Goal: Task Accomplishment & Management: Manage account settings

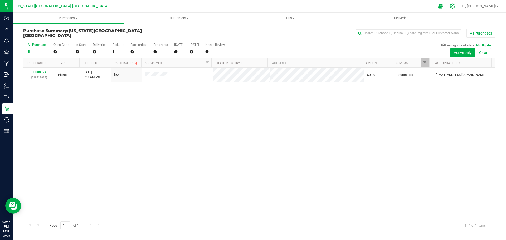
click at [455, 7] on icon at bounding box center [453, 6] width 6 height 6
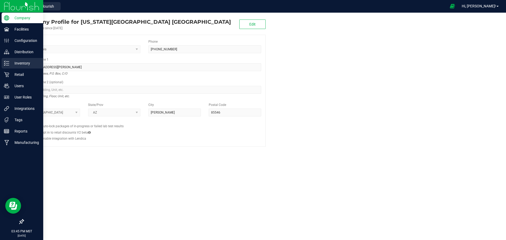
click at [21, 63] on p "Inventory" at bounding box center [25, 63] width 32 height 6
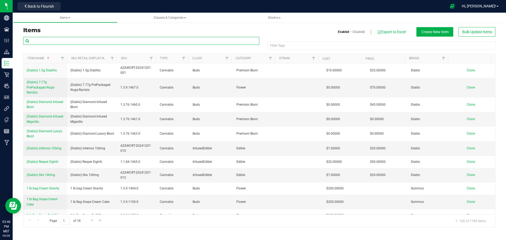
click at [48, 39] on input "text" at bounding box center [141, 41] width 236 height 8
click at [42, 41] on input "text" at bounding box center [141, 41] width 236 height 8
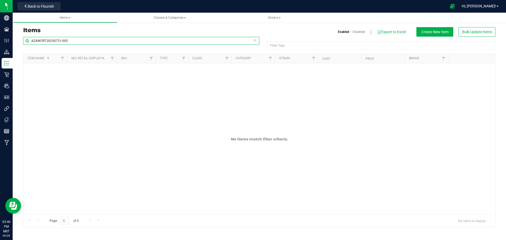
type input "AZAWCRT-20250731-005"
click at [479, 2] on div "Hi, Joseph! Print Settings Support Your Profile Sign Out" at bounding box center [480, 6] width 41 height 9
click at [486, 5] on span "Hi, [PERSON_NAME]!" at bounding box center [479, 6] width 34 height 4
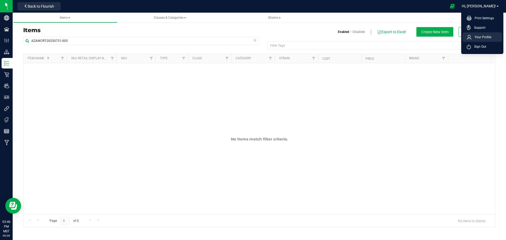
click at [479, 37] on span "Your Profile" at bounding box center [482, 37] width 20 height 5
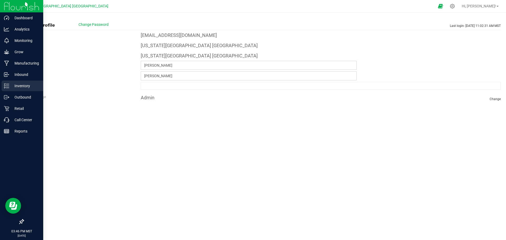
click at [20, 85] on p "Inventory" at bounding box center [25, 86] width 32 height 6
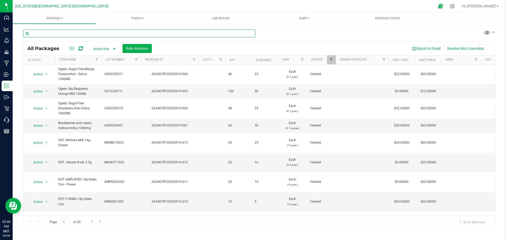
click at [69, 32] on input "text" at bounding box center [139, 34] width 232 height 8
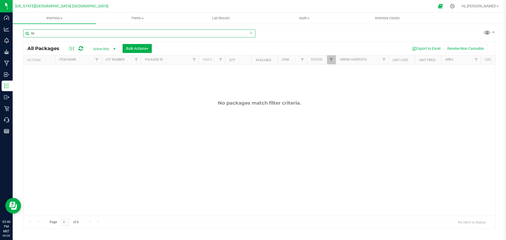
type input "h"
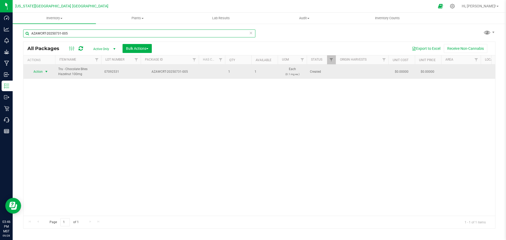
type input "AZAWCRT-20250731-005"
click at [35, 71] on span "Action" at bounding box center [36, 71] width 14 height 7
drag, startPoint x: 87, startPoint y: 75, endPoint x: 60, endPoint y: 69, distance: 27.7
click at [57, 70] on td "Tru - Chocolate Bites Hazelnut 100mg" at bounding box center [78, 72] width 46 height 14
copy span "Tru - Chocolate Bites Hazelnut 100mg"
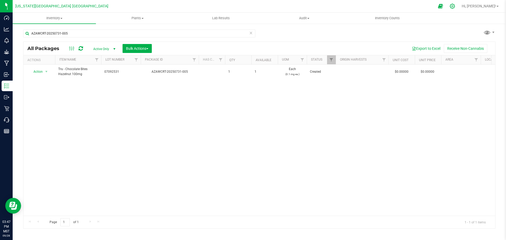
click at [455, 5] on icon at bounding box center [453, 6] width 6 height 6
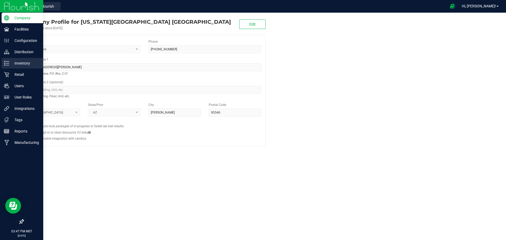
click at [22, 64] on p "Inventory" at bounding box center [25, 63] width 32 height 6
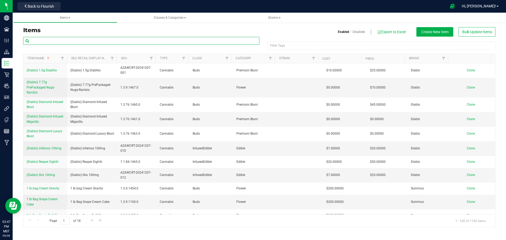
paste input "Tru - Chocolate Bites Hazelnut 100mg"
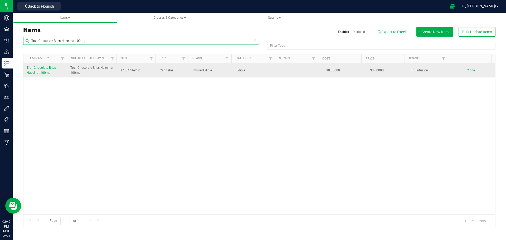
type input "Tru - Chocolate Bites Hazelnut 100mg"
click at [35, 70] on link "Tru - Chocolate Bites Hazelnut 100mg" at bounding box center [45, 70] width 37 height 10
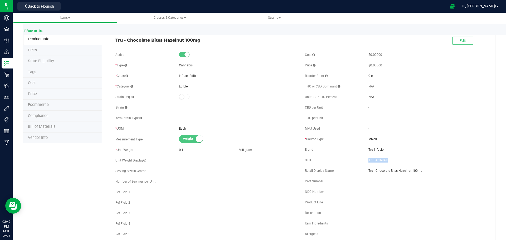
drag, startPoint x: 388, startPoint y: 160, endPoint x: 491, endPoint y: 80, distance: 130.4
click at [369, 158] on span "1.1.84.1694.0" at bounding box center [428, 160] width 118 height 5
drag, startPoint x: 459, startPoint y: 38, endPoint x: 443, endPoint y: 52, distance: 21.1
click at [460, 38] on span "Edit" at bounding box center [463, 40] width 6 height 4
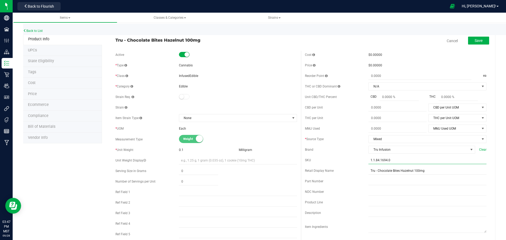
drag, startPoint x: 392, startPoint y: 160, endPoint x: 358, endPoint y: 160, distance: 34.8
click at [358, 162] on div "SKU 1.1.84.1694.0" at bounding box center [396, 160] width 182 height 8
type input "AZAWCRT-20250731-005"
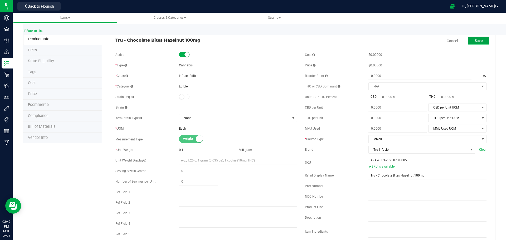
click at [475, 41] on span "Save" at bounding box center [479, 40] width 8 height 4
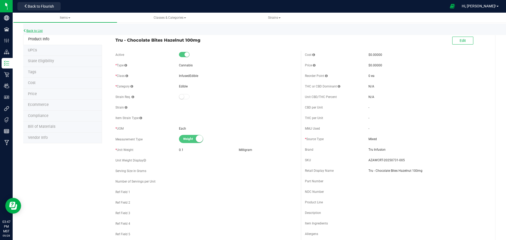
click at [35, 30] on link "Back to List" at bounding box center [33, 31] width 20 height 4
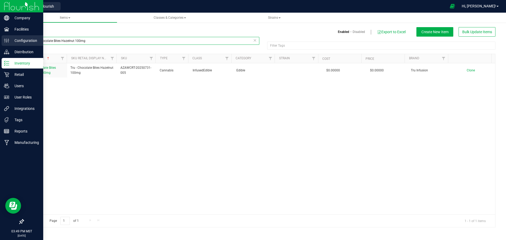
drag, startPoint x: 89, startPoint y: 41, endPoint x: 8, endPoint y: 38, distance: 80.4
click at [13, 47] on div "Items Enabled Disabled Export to Excel Create New Item Bulk Update Items Tru - …" at bounding box center [260, 124] width 494 height 218
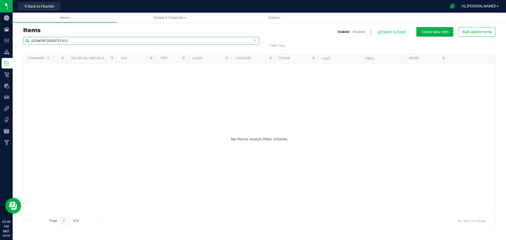
type input "AZAWCRT-20250731-012"
click at [488, 3] on div "Hi, Joseph! Print Settings Support Your Profile Sign Out" at bounding box center [480, 6] width 41 height 9
click at [486, 5] on span "Hi, [PERSON_NAME]!" at bounding box center [479, 6] width 34 height 4
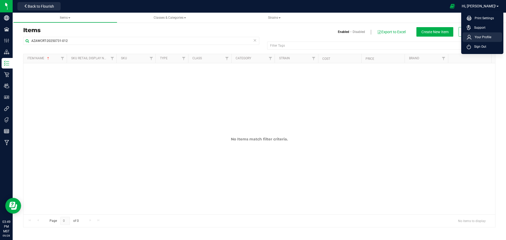
click at [480, 39] on span "Your Profile" at bounding box center [482, 37] width 20 height 5
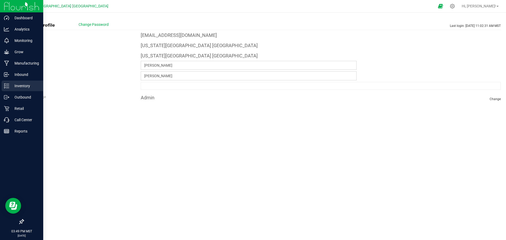
click at [17, 85] on p "Inventory" at bounding box center [25, 86] width 32 height 6
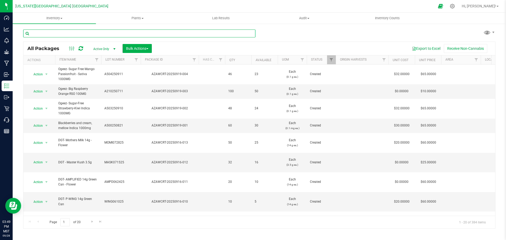
click at [76, 34] on input "text" at bounding box center [139, 34] width 232 height 8
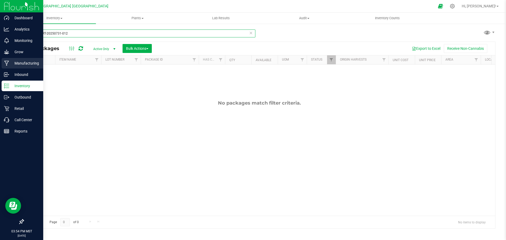
type input "AZAWCRT-20250731-012"
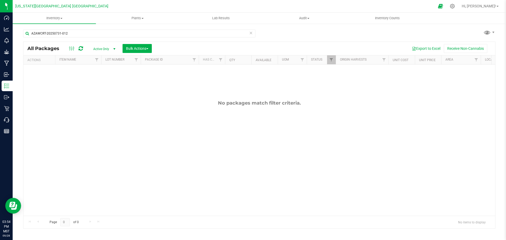
click at [143, 127] on div "No packages match filter criteria." at bounding box center [259, 158] width 472 height 187
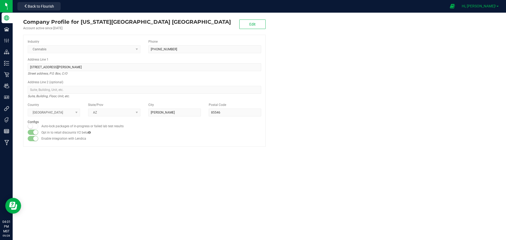
click at [488, 4] on span "Hi, [PERSON_NAME]!" at bounding box center [479, 6] width 34 height 4
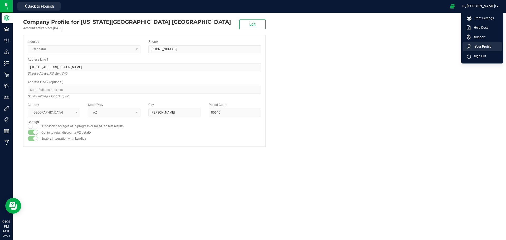
click at [479, 45] on span "Your Profile" at bounding box center [482, 46] width 20 height 5
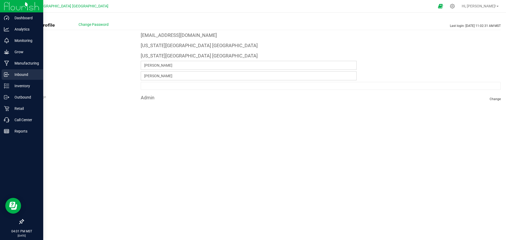
click at [21, 72] on p "Inbound" at bounding box center [25, 74] width 32 height 6
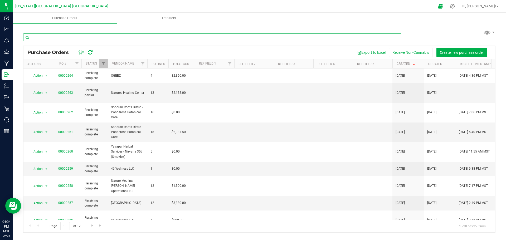
click at [74, 38] on input "text" at bounding box center [212, 37] width 378 height 8
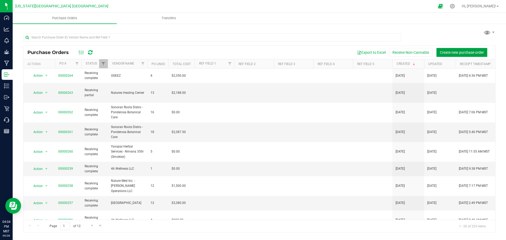
click at [458, 52] on span "Create new purchase order" at bounding box center [462, 52] width 44 height 4
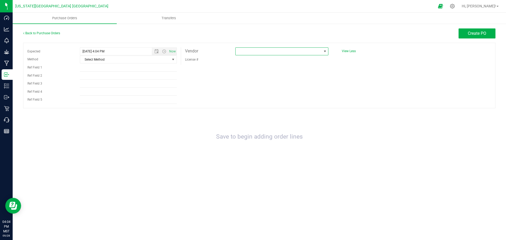
click at [294, 52] on span at bounding box center [279, 51] width 86 height 7
click at [243, 69] on span at bounding box center [291, 62] width 111 height 12
click at [241, 73] on li "Retail" at bounding box center [291, 71] width 111 height 9
click at [154, 50] on span "Open the date view" at bounding box center [156, 51] width 9 height 4
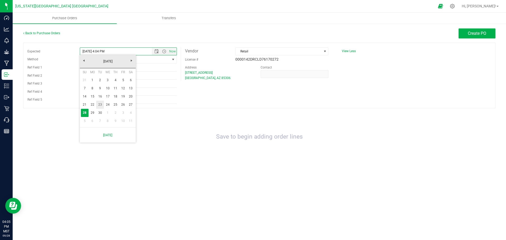
click at [100, 104] on link "23" at bounding box center [100, 105] width 8 height 8
click at [102, 59] on span "Select Method" at bounding box center [125, 59] width 90 height 7
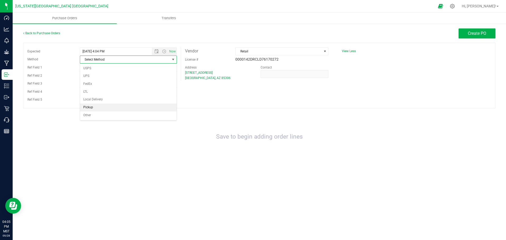
click at [91, 108] on li "Pickup" at bounding box center [128, 108] width 96 height 8
click at [156, 51] on span "Open the date view" at bounding box center [156, 51] width 4 height 4
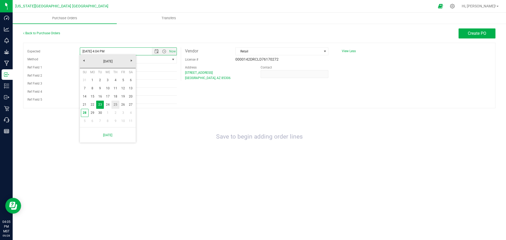
click at [114, 104] on link "25" at bounding box center [116, 105] width 8 height 8
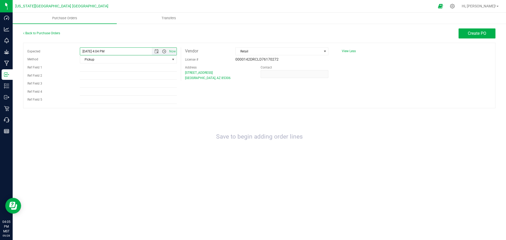
click at [163, 51] on span "Open the time view" at bounding box center [164, 51] width 4 height 4
click at [88, 92] on li "2:00 PM" at bounding box center [128, 91] width 96 height 7
type input "[DATE] 2:00 PM"
click at [469, 34] on span "Create PO" at bounding box center [477, 33] width 18 height 5
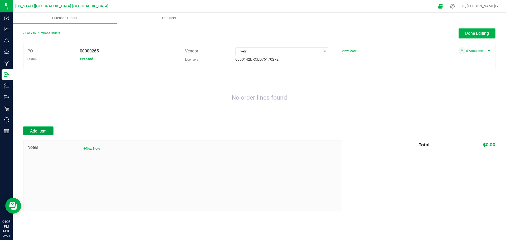
click at [42, 131] on span "Add Item" at bounding box center [38, 131] width 17 height 5
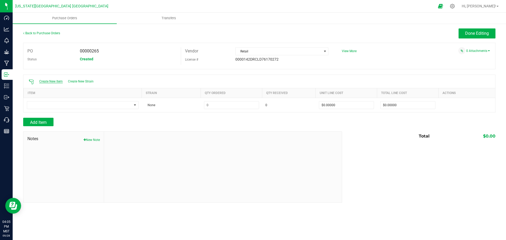
click at [54, 80] on span "Create New Item" at bounding box center [50, 82] width 23 height 4
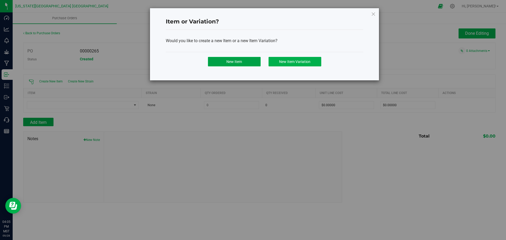
click at [230, 61] on span "New Item" at bounding box center [234, 62] width 16 height 4
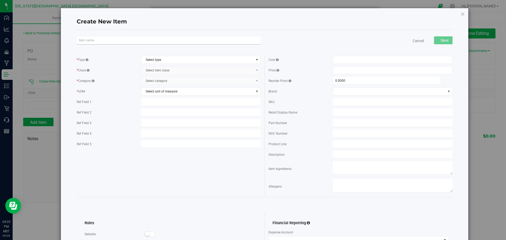
click at [92, 40] on input "text" at bounding box center [169, 41] width 184 height 8
click at [126, 40] on input "Source One Med Pre Roll 5PK Bluie Dream" at bounding box center [169, 41] width 184 height 8
click at [139, 41] on input "Source One Med Pre Roll 5PK Blue Dream" at bounding box center [169, 41] width 184 height 8
click at [142, 40] on input "Source One Med Pre Roll 5PK Sherbert ICC" at bounding box center [169, 41] width 184 height 8
type input "Source One Med Pre Roll 5PK Sherbert ICC"
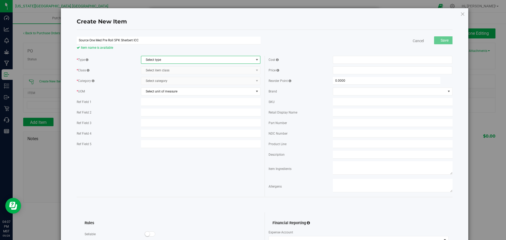
click at [158, 60] on span "Select type" at bounding box center [197, 59] width 113 height 7
click at [152, 67] on li "Cannabis" at bounding box center [199, 69] width 118 height 8
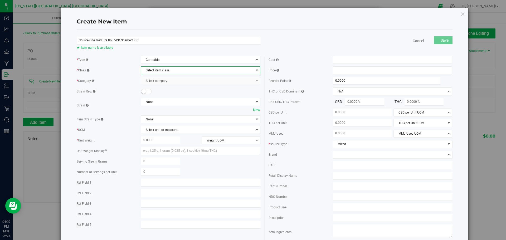
click at [156, 69] on span "Select item class" at bounding box center [197, 70] width 113 height 7
click at [149, 79] on li "Buds" at bounding box center [199, 79] width 118 height 8
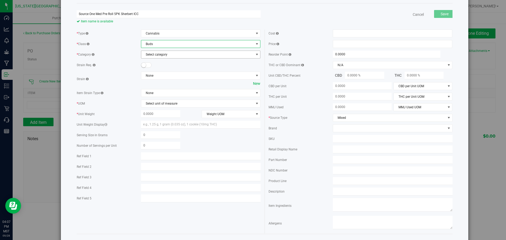
click at [152, 55] on span "Select category" at bounding box center [197, 54] width 113 height 7
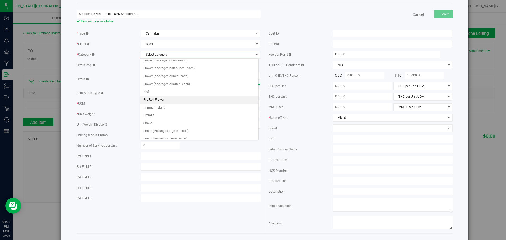
click at [152, 100] on li "Pre-Roll Flower" at bounding box center [199, 100] width 118 height 8
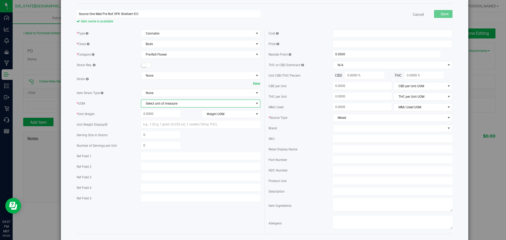
click at [162, 104] on span "Select unit of measure" at bounding box center [197, 103] width 113 height 7
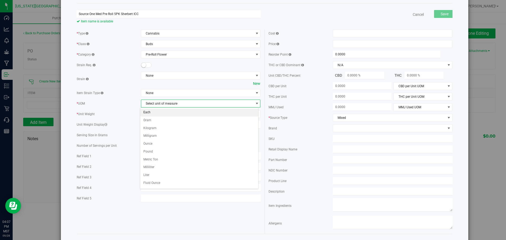
click at [151, 113] on li "Each" at bounding box center [199, 113] width 118 height 8
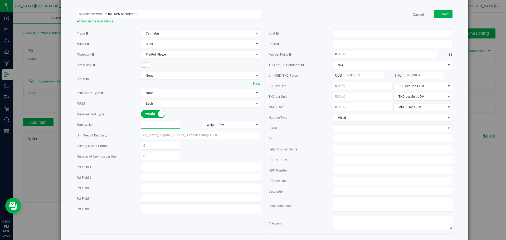
click at [156, 128] on span at bounding box center [160, 125] width 39 height 8
type input "2.5"
type input "2.5000"
click at [216, 125] on span "Weight UOM" at bounding box center [228, 124] width 52 height 7
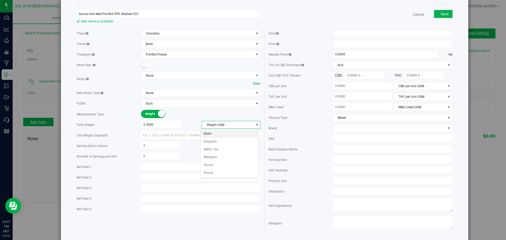
click at [208, 134] on li "Gram" at bounding box center [230, 134] width 58 height 8
click at [165, 134] on input "text" at bounding box center [201, 136] width 120 height 8
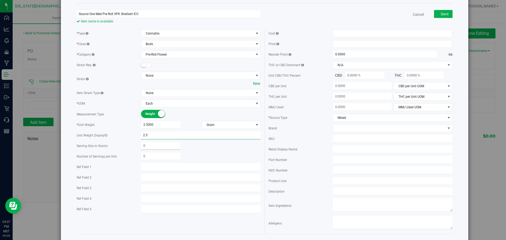
type input "2.5"
click at [156, 148] on span at bounding box center [160, 146] width 39 height 8
type input "2.5"
type input "2.5000"
click at [154, 157] on span at bounding box center [160, 157] width 39 height 8
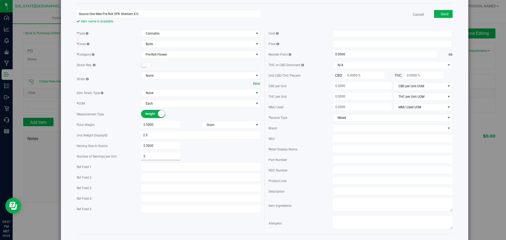
type input "2.5"
type input "2.50"
click at [342, 33] on span at bounding box center [393, 34] width 120 height 8
click at [338, 36] on input "text" at bounding box center [392, 33] width 119 height 7
type input "0"
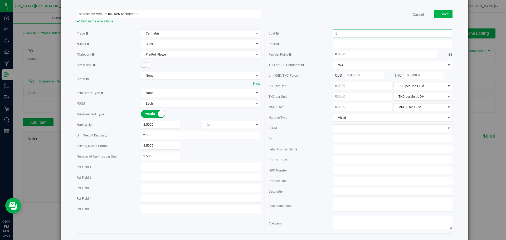
type input "$0.00000"
click at [338, 46] on span at bounding box center [393, 44] width 120 height 8
type input "30"
type input "$30.00000"
click at [349, 85] on span at bounding box center [362, 86] width 59 height 8
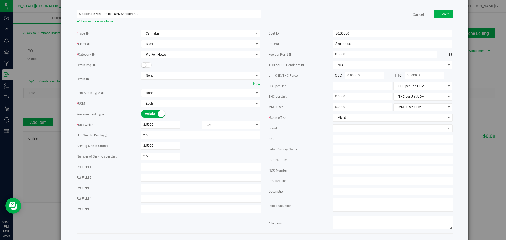
click at [343, 97] on span at bounding box center [362, 97] width 59 height 8
type input "43.57"
type input "43.5700"
click at [361, 108] on span at bounding box center [362, 107] width 59 height 8
type input "2.5"
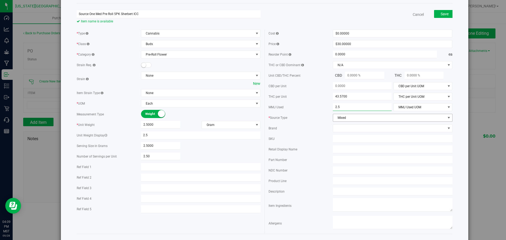
type input "2.5000"
click at [352, 117] on span "Mixed" at bounding box center [389, 117] width 113 height 7
click at [341, 132] on li "Flower" at bounding box center [390, 135] width 118 height 8
click at [344, 129] on span at bounding box center [389, 128] width 113 height 7
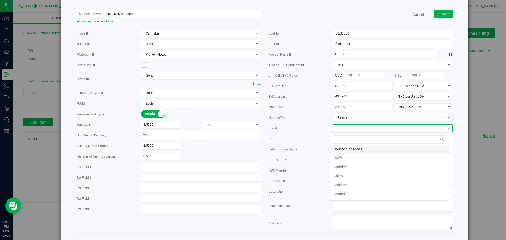
click at [352, 150] on li "Source One Meds" at bounding box center [390, 149] width 118 height 9
drag, startPoint x: 140, startPoint y: 14, endPoint x: 73, endPoint y: 15, distance: 67.5
click at [73, 15] on div "Create New Item Source One Med Pre Roll 5PK Sherbert ICC Item name is available…" at bounding box center [265, 182] width 408 height 400
paste input "Source One Med Pre Roll 5PK Sherbert ICC"
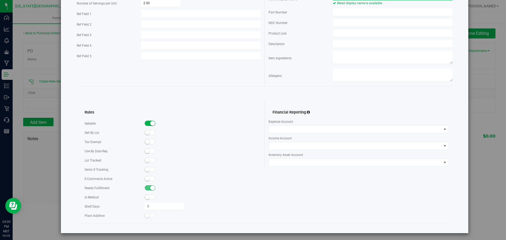
scroll to position [181, 0]
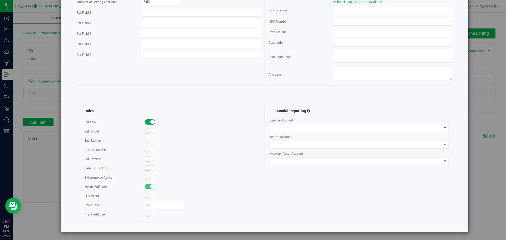
type input "Source One Med Pre Roll 5PK Sherbert ICC"
click at [153, 157] on span at bounding box center [150, 158] width 11 height 5
click at [152, 177] on span at bounding box center [150, 177] width 11 height 5
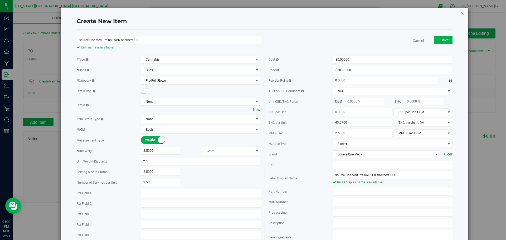
scroll to position [0, 0]
click at [442, 40] on span "Save" at bounding box center [445, 40] width 8 height 4
click at [410, 124] on span "THC per Unit UOM" at bounding box center [420, 122] width 52 height 7
click at [396, 133] on li "Gram" at bounding box center [420, 132] width 58 height 8
click at [400, 122] on span "Gram" at bounding box center [420, 122] width 52 height 7
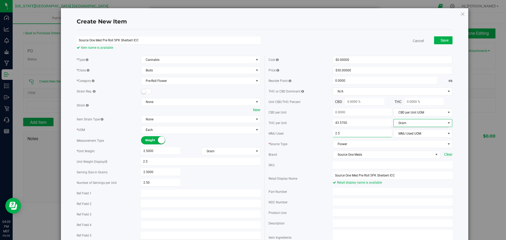
click at [381, 134] on span "2.5000 2.5" at bounding box center [362, 134] width 59 height 8
click at [419, 131] on span "MMJ Used UOM" at bounding box center [420, 133] width 52 height 7
click at [401, 159] on li "Gram" at bounding box center [420, 158] width 58 height 8
click at [441, 41] on span "Save" at bounding box center [445, 40] width 8 height 4
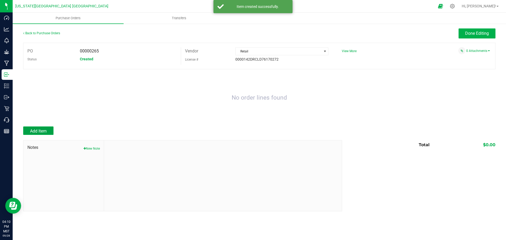
click at [39, 129] on span "Add Item" at bounding box center [38, 131] width 17 height 5
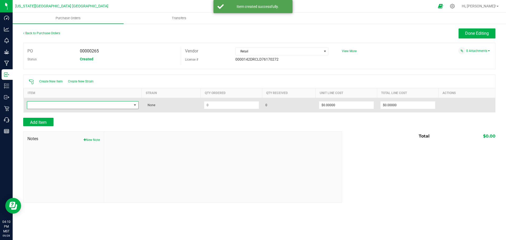
click at [41, 105] on span "NO DATA FOUND" at bounding box center [79, 105] width 105 height 7
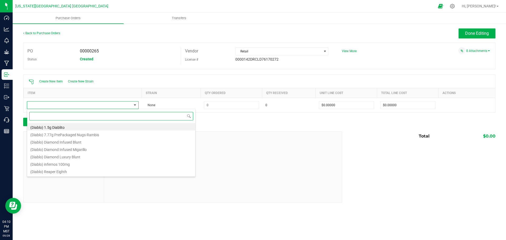
paste input "Source One Med Pre Roll 5PK Sherbert ICC"
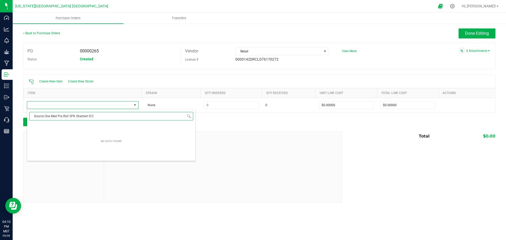
type input "Source One Med Pre Roll 5PK Sherbert ICC"
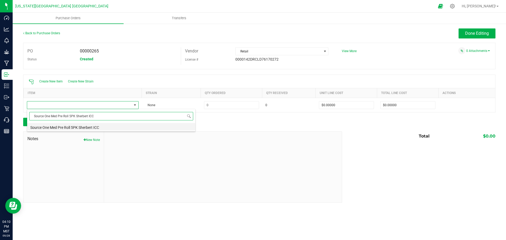
click at [75, 127] on li "Source One Med Pre Roll 5PK Sherbert ICC" at bounding box center [111, 126] width 168 height 7
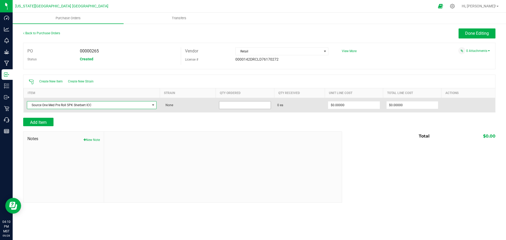
click at [234, 105] on input at bounding box center [244, 105] width 51 height 7
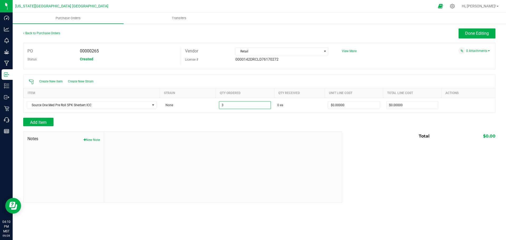
type input "3 ea"
click at [312, 127] on div at bounding box center [259, 128] width 472 height 5
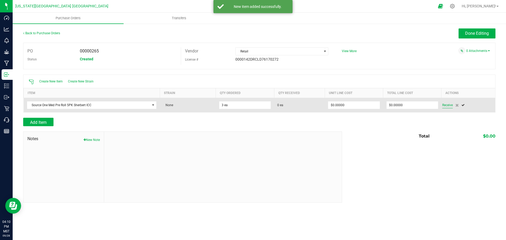
click at [448, 105] on span "Receive" at bounding box center [447, 105] width 11 height 6
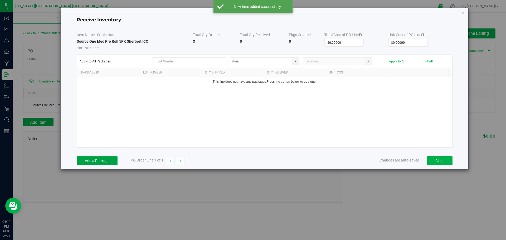
click at [100, 162] on button "Add a Package" at bounding box center [97, 160] width 41 height 9
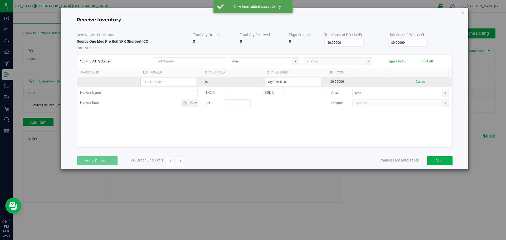
click at [150, 80] on input "text" at bounding box center [168, 82] width 56 height 8
type input "241010-002"
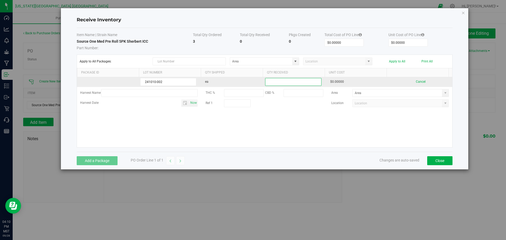
click at [276, 79] on input at bounding box center [293, 81] width 56 height 7
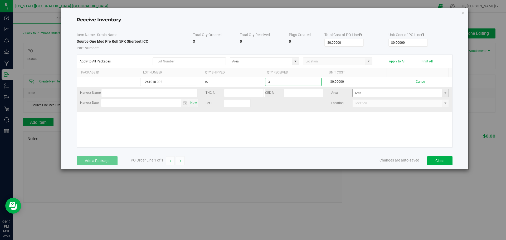
click at [444, 95] on span at bounding box center [445, 92] width 7 height 7
type input "3 ea"
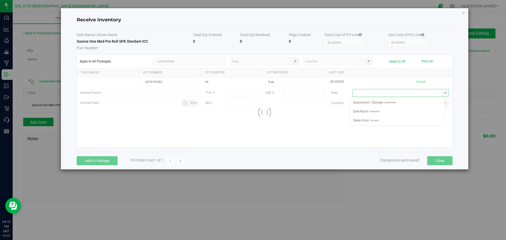
scroll to position [8, 95]
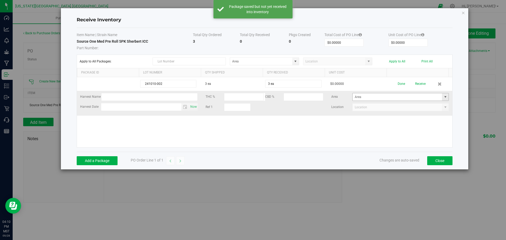
click at [443, 97] on span at bounding box center [445, 97] width 4 height 4
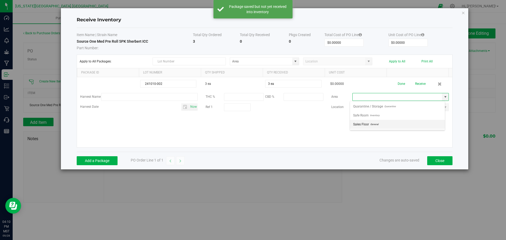
click at [360, 126] on span "Sales Floor" at bounding box center [361, 124] width 16 height 8
type input "Sales Floor"
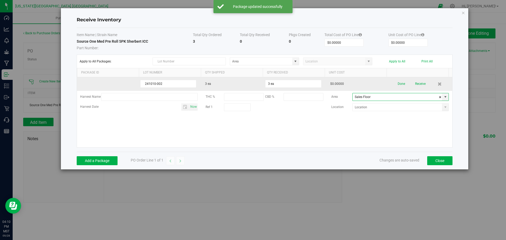
click at [394, 83] on div "Done Receive" at bounding box center [421, 83] width 56 height 9
click at [398, 84] on button "Done" at bounding box center [401, 83] width 7 height 9
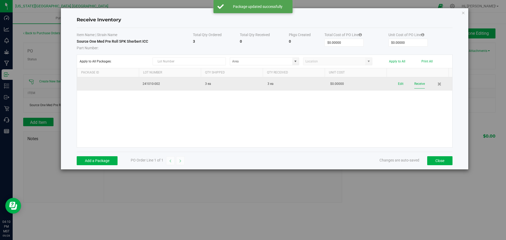
click at [415, 84] on button "Receive" at bounding box center [419, 83] width 11 height 9
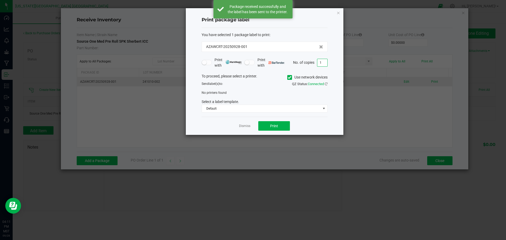
click at [326, 63] on input "1" at bounding box center [322, 62] width 10 height 7
type input "3"
click at [288, 78] on icon at bounding box center [289, 78] width 3 height 0
click at [0, 0] on input "Use network devices" at bounding box center [0, 0] width 0 height 0
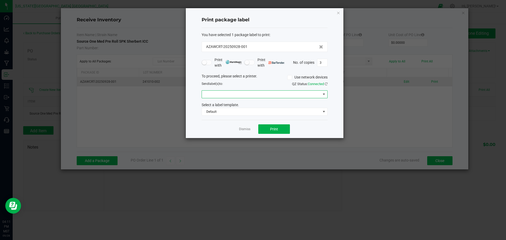
click at [269, 97] on span at bounding box center [261, 94] width 119 height 7
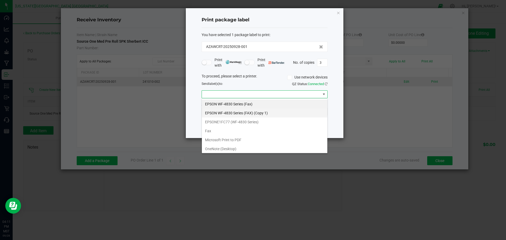
scroll to position [19, 0]
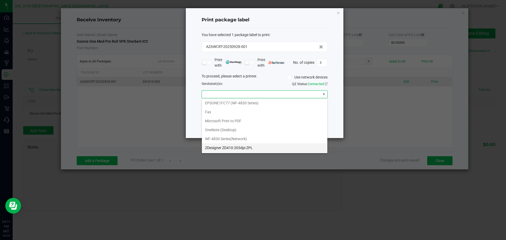
click at [234, 149] on ZPL "ZDesigner ZD410-203dpi ZPL" at bounding box center [264, 147] width 125 height 9
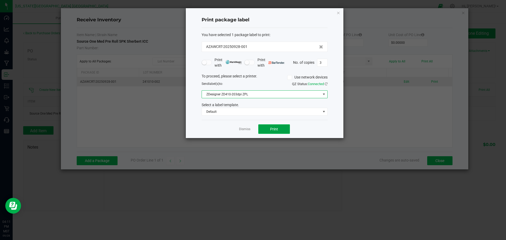
click at [270, 127] on button "Print" at bounding box center [274, 128] width 32 height 9
click at [243, 129] on link "Dismiss" at bounding box center [244, 129] width 11 height 4
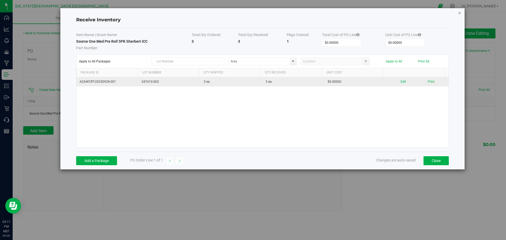
click at [459, 12] on icon "Close modal" at bounding box center [460, 12] width 4 height 6
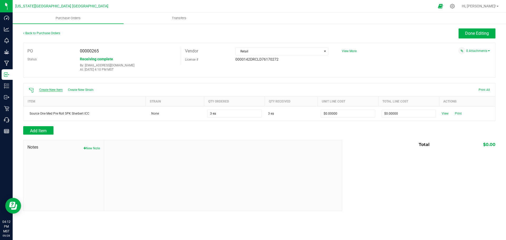
click at [54, 91] on span "Create New Item" at bounding box center [50, 90] width 23 height 4
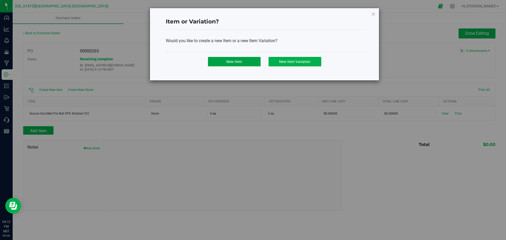
click at [236, 60] on span "New Item" at bounding box center [234, 62] width 16 height 4
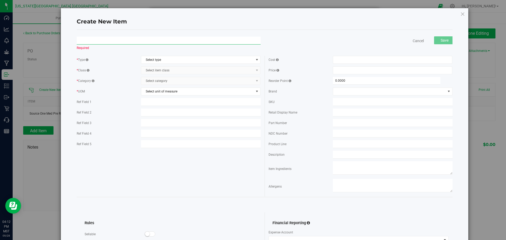
click at [90, 38] on input "text" at bounding box center [169, 41] width 184 height 8
drag, startPoint x: 103, startPoint y: 40, endPoint x: 142, endPoint y: 39, distance: 39.0
click at [142, 39] on input "Source One Med Pre Roll 5PK Sherbert ICC" at bounding box center [169, 41] width 184 height 8
click at [129, 38] on input "Source One Med" at bounding box center [169, 41] width 184 height 8
drag, startPoint x: 132, startPoint y: 40, endPoint x: 79, endPoint y: 37, distance: 53.3
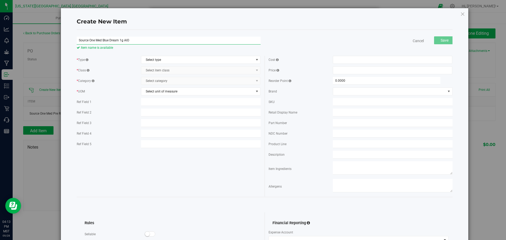
click at [79, 37] on input "Source One Med Blue Dream 1g AIO" at bounding box center [169, 41] width 184 height 8
type input "Source One Med Blue Dream 1g AIO"
paste input "Source One Med Blue Dream 1g AIO"
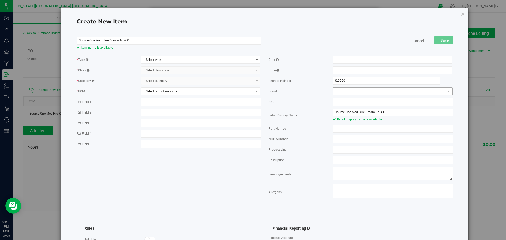
type input "Source One Med Blue Dream 1g AIO"
click at [351, 90] on span at bounding box center [389, 91] width 113 height 7
click at [345, 138] on li "Source One Meds" at bounding box center [390, 138] width 118 height 9
click at [342, 72] on span at bounding box center [393, 70] width 120 height 8
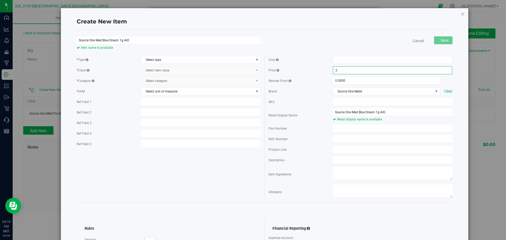
type input "25"
type input "$25.00000"
click at [345, 57] on span at bounding box center [393, 60] width 120 height 8
type input "0"
type input "$0.00000"
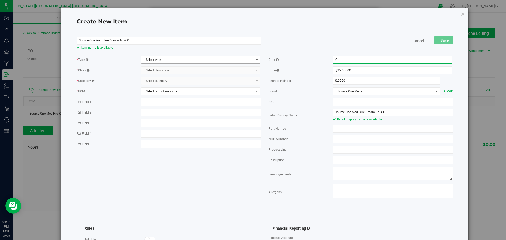
click at [154, 61] on span "Select type" at bounding box center [197, 59] width 113 height 7
click at [146, 68] on li "Cannabis" at bounding box center [199, 69] width 118 height 8
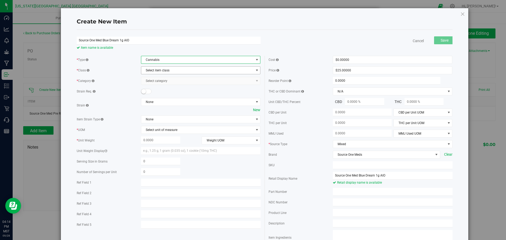
click at [156, 72] on span "Select item class" at bounding box center [197, 70] width 113 height 7
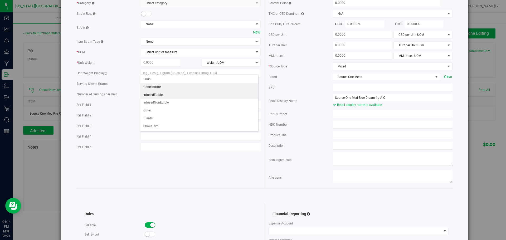
scroll to position [79, 0]
click at [150, 87] on li "Concentrate" at bounding box center [199, 87] width 118 height 8
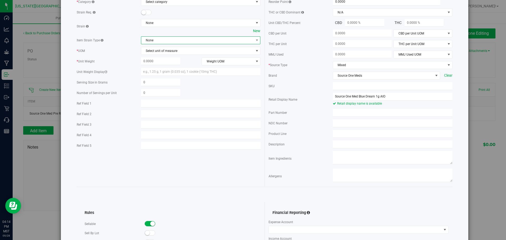
click at [153, 41] on span "None" at bounding box center [197, 40] width 113 height 7
click at [124, 62] on div "* Unit Weight" at bounding box center [109, 62] width 64 height 6
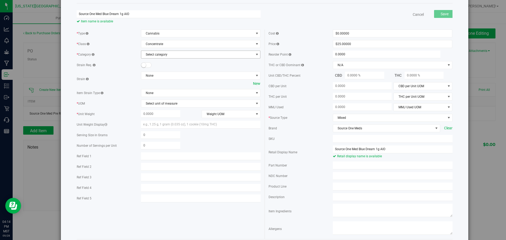
click at [153, 55] on span "Select category" at bounding box center [197, 54] width 113 height 7
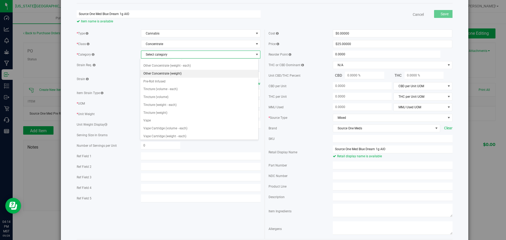
scroll to position [109, 0]
click at [155, 133] on li "Vape Cartridge (weight - each)" at bounding box center [199, 135] width 118 height 8
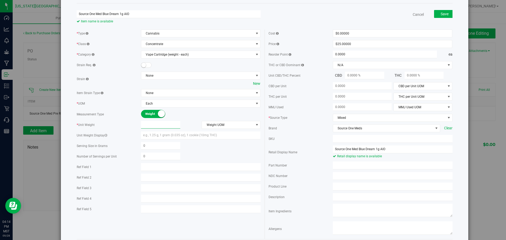
click at [161, 124] on span at bounding box center [160, 125] width 39 height 8
type input "1"
type input "1.0000"
click at [224, 124] on span "Weight UOM" at bounding box center [228, 124] width 52 height 7
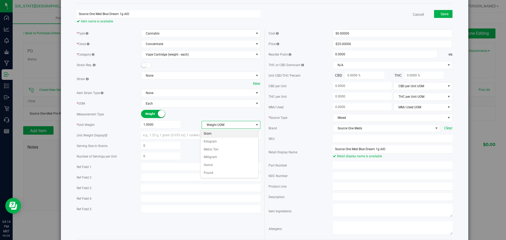
click at [215, 135] on li "Gram" at bounding box center [230, 134] width 58 height 8
click at [158, 136] on input "text" at bounding box center [201, 136] width 120 height 8
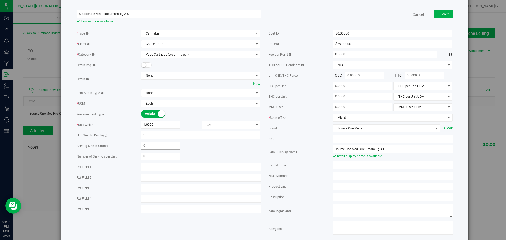
type input "1"
click at [156, 144] on span at bounding box center [160, 146] width 39 height 8
type input "1"
type input "1.0000"
click at [155, 155] on span at bounding box center [160, 157] width 39 height 8
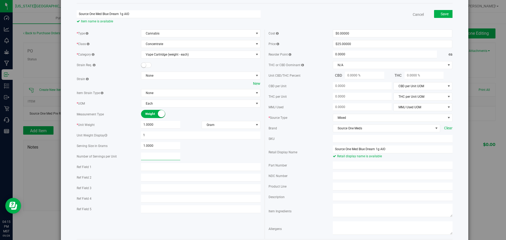
type input "1"
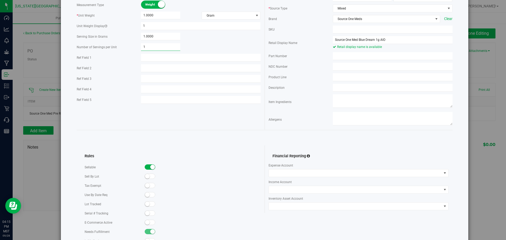
scroll to position [158, 0]
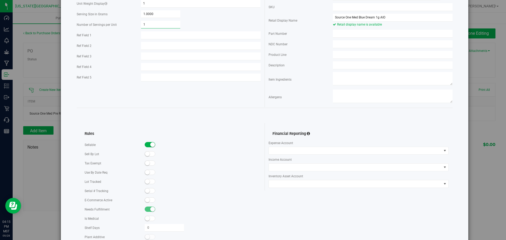
type input "1.00"
click at [148, 182] on small at bounding box center [147, 181] width 5 height 5
click at [150, 202] on span at bounding box center [150, 199] width 11 height 5
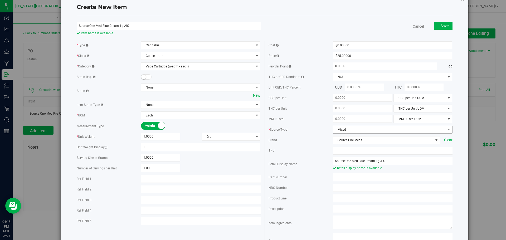
scroll to position [0, 0]
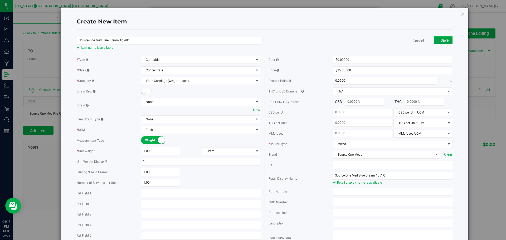
click at [441, 41] on span "Save" at bounding box center [445, 40] width 8 height 4
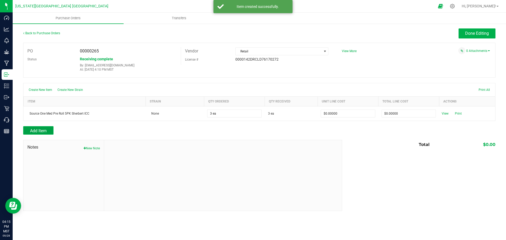
click at [45, 129] on span "Add Item" at bounding box center [38, 130] width 17 height 5
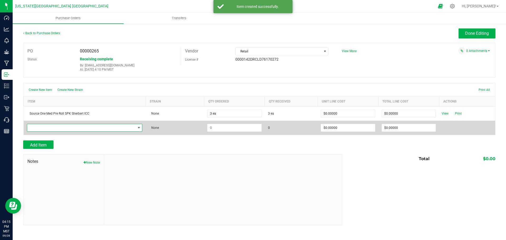
drag, startPoint x: 50, startPoint y: 129, endPoint x: 46, endPoint y: 130, distance: 4.9
click at [46, 130] on span "NO DATA FOUND" at bounding box center [81, 127] width 109 height 7
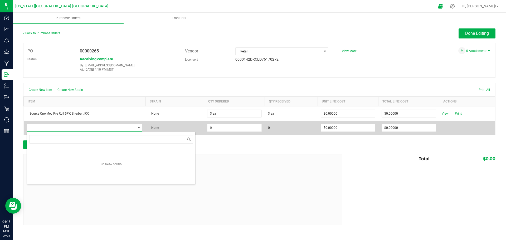
scroll to position [8, 116]
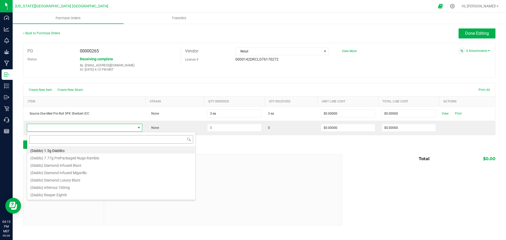
type input "Source One Med Blue Dream 1g AIO"
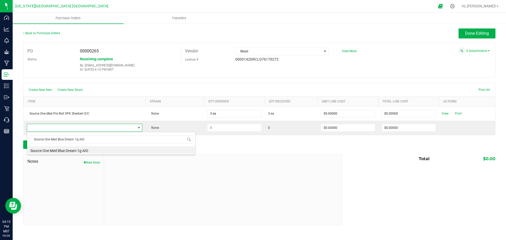
click at [54, 151] on li "Source One Med Blue Dream 1g AIO" at bounding box center [111, 149] width 168 height 7
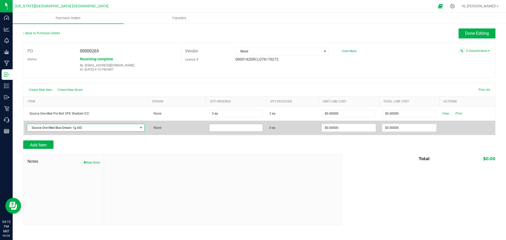
click at [213, 131] on input at bounding box center [236, 127] width 54 height 7
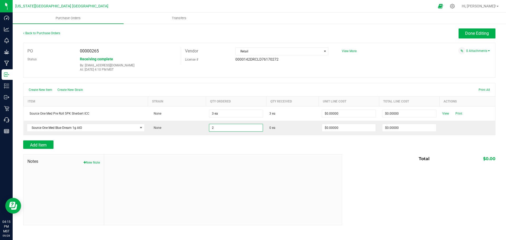
type input "2 ea"
click at [286, 140] on div at bounding box center [259, 137] width 472 height 5
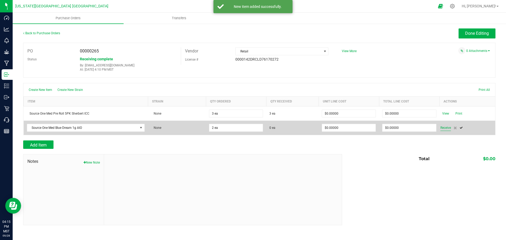
click at [444, 128] on span "Receive" at bounding box center [446, 128] width 11 height 6
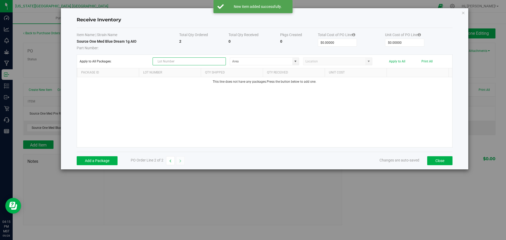
click at [169, 61] on input "text" at bounding box center [189, 61] width 73 height 8
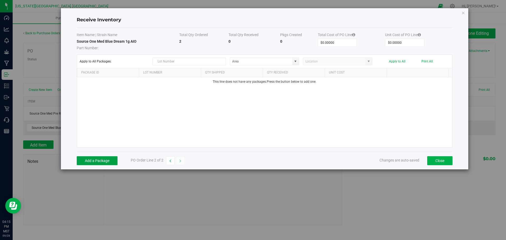
click at [93, 161] on button "Add a Package" at bounding box center [97, 160] width 41 height 9
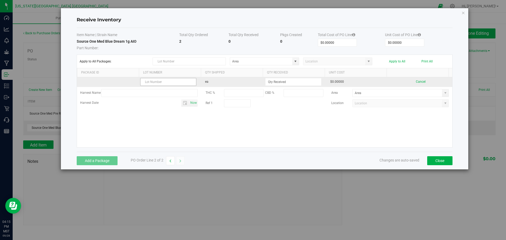
click at [164, 80] on input "text" at bounding box center [168, 82] width 56 height 8
type input "250623-002"
click at [277, 81] on input at bounding box center [293, 81] width 56 height 7
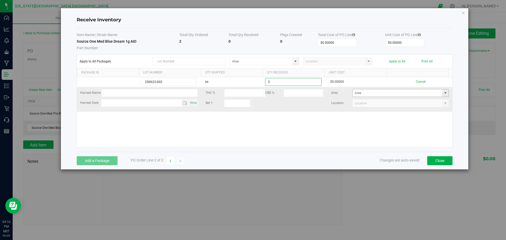
click at [443, 94] on span at bounding box center [445, 93] width 4 height 4
type input "2 ea"
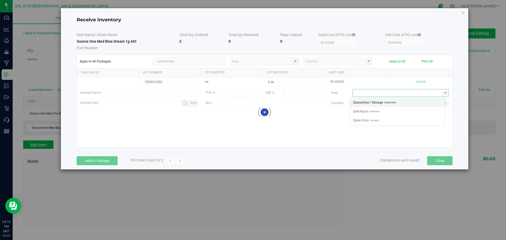
scroll to position [8, 95]
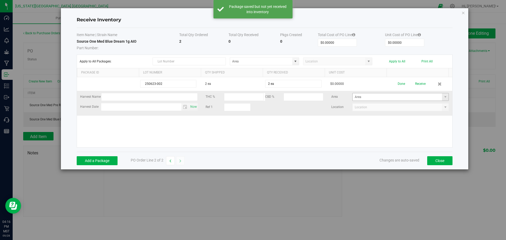
click at [442, 99] on span at bounding box center [445, 96] width 7 height 7
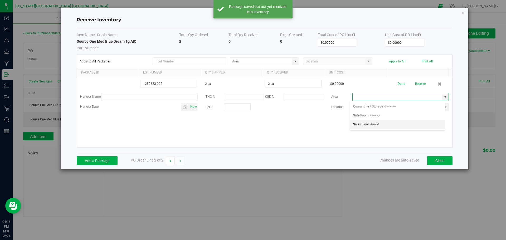
click at [361, 124] on span "Sales Floor" at bounding box center [361, 124] width 16 height 8
type input "Sales Floor"
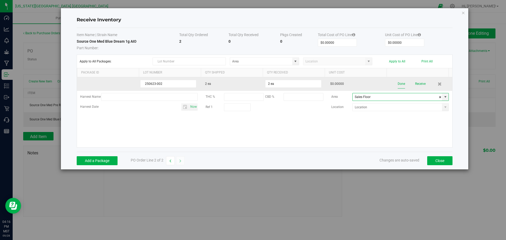
click at [398, 84] on button "Done" at bounding box center [401, 83] width 7 height 9
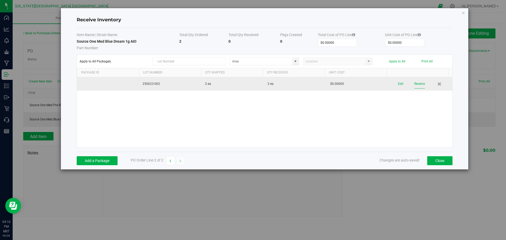
click at [415, 84] on button "Receive" at bounding box center [419, 83] width 11 height 9
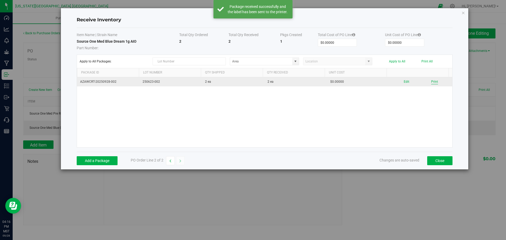
click at [432, 81] on button "Print" at bounding box center [434, 81] width 7 height 5
click at [431, 81] on button "Print" at bounding box center [434, 81] width 7 height 5
click at [432, 82] on button "Print" at bounding box center [434, 81] width 7 height 5
click at [404, 82] on button "Edit" at bounding box center [407, 81] width 6 height 5
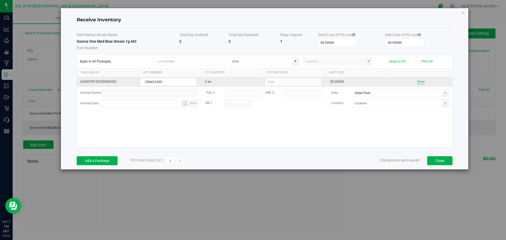
click at [417, 81] on button "Done" at bounding box center [420, 81] width 7 height 5
click at [431, 81] on button "Print" at bounding box center [434, 81] width 7 height 5
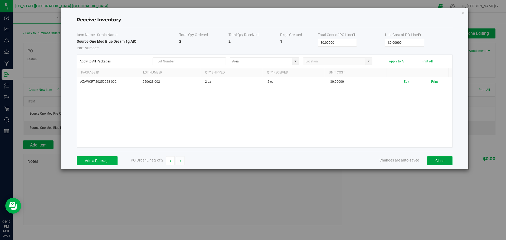
click at [440, 159] on button "Close" at bounding box center [439, 160] width 25 height 9
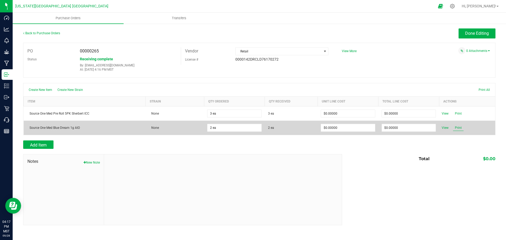
click at [460, 128] on span "Print" at bounding box center [458, 128] width 11 height 6
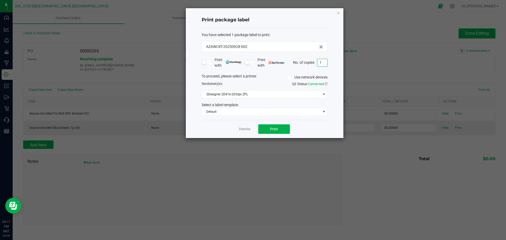
click at [324, 61] on input "1" at bounding box center [322, 62] width 10 height 7
type input "2"
click at [272, 124] on div "Dismiss Print" at bounding box center [265, 129] width 126 height 18
click at [273, 129] on span "Print" at bounding box center [274, 129] width 8 height 4
click at [245, 129] on link "Dismiss" at bounding box center [244, 129] width 11 height 4
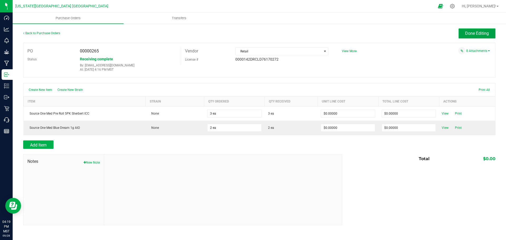
click at [478, 33] on span "Done Editing" at bounding box center [477, 33] width 24 height 5
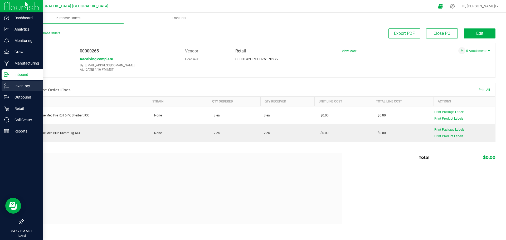
click at [17, 83] on p "Inventory" at bounding box center [25, 86] width 32 height 6
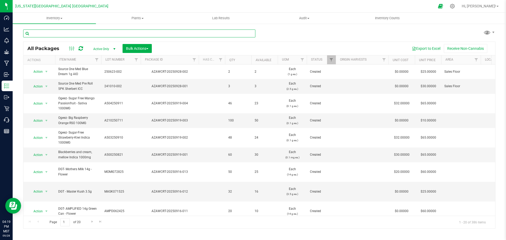
click at [69, 33] on input "text" at bounding box center [139, 34] width 232 height 8
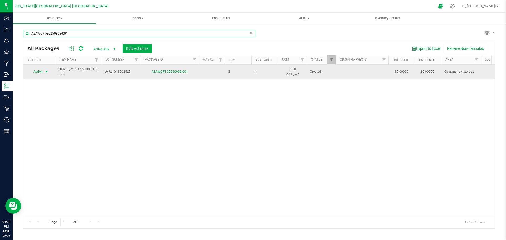
type input "AZAWCRT-20250909-001"
click at [37, 71] on span "Action" at bounding box center [36, 71] width 14 height 7
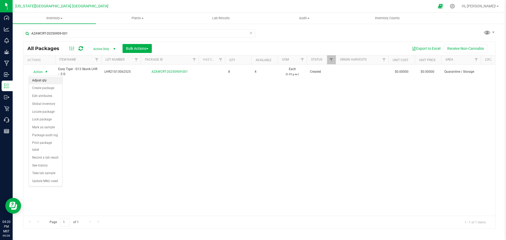
click at [38, 80] on li "Adjust qty" at bounding box center [45, 81] width 33 height 8
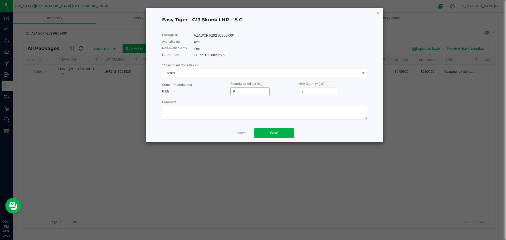
click at [233, 92] on input "0" at bounding box center [250, 91] width 39 height 7
click at [239, 93] on input "0" at bounding box center [250, 91] width 39 height 7
click at [242, 134] on link "Cancel" at bounding box center [240, 133] width 11 height 5
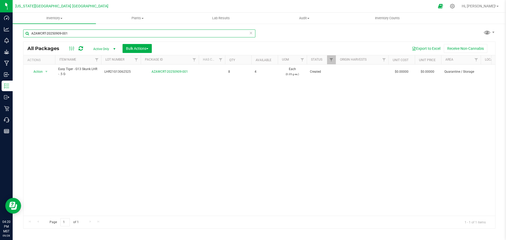
drag, startPoint x: 73, startPoint y: 33, endPoint x: 27, endPoint y: 35, distance: 46.4
click at [27, 35] on input "AZAWCRT-20250909-001" at bounding box center [139, 34] width 232 height 8
click at [455, 8] on icon at bounding box center [453, 6] width 6 height 6
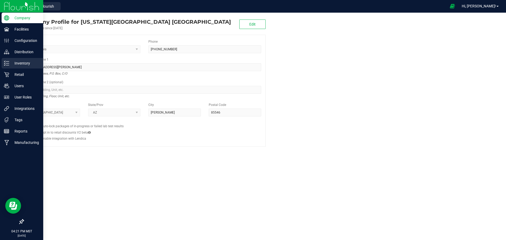
click at [21, 63] on p "Inventory" at bounding box center [25, 63] width 32 height 6
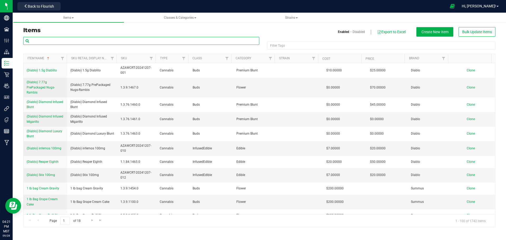
click at [99, 40] on input "text" at bounding box center [141, 41] width 236 height 8
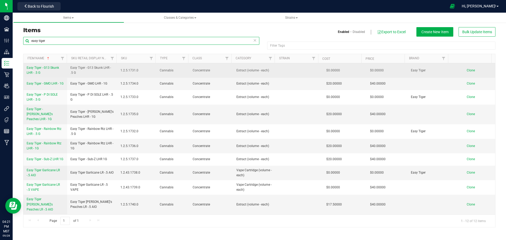
type input "easy tiger"
click at [46, 68] on span "Easy Tiger - G13 Skunk LHR - .5 G" at bounding box center [43, 70] width 32 height 9
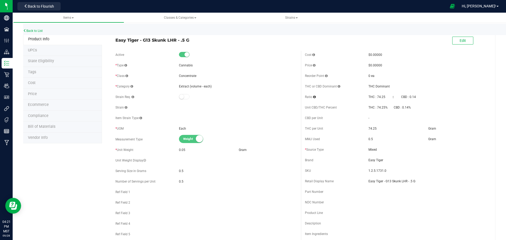
click at [33, 94] on span "Price" at bounding box center [32, 94] width 9 height 4
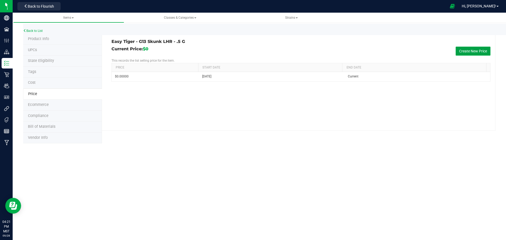
click at [467, 50] on button "Create New Price" at bounding box center [473, 51] width 35 height 9
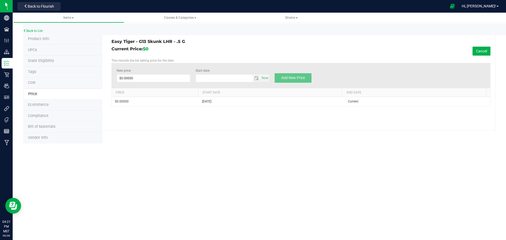
type input "9/28/2025"
click at [135, 76] on span at bounding box center [154, 78] width 74 height 8
type input "20"
click at [298, 77] on span "Add New Price" at bounding box center [293, 78] width 24 height 4
type input "$0.00000"
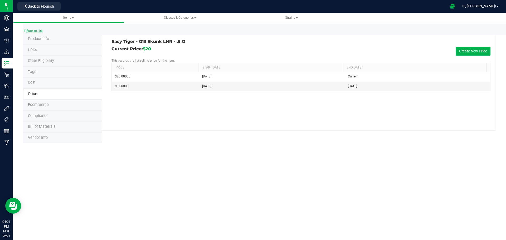
click at [38, 30] on link "Back to List" at bounding box center [33, 31] width 20 height 4
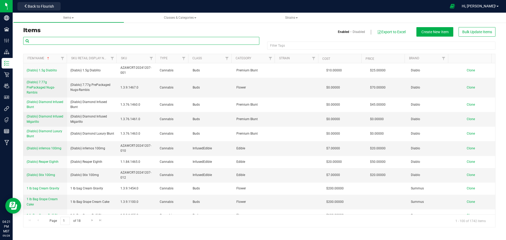
click at [53, 38] on input "text" at bounding box center [141, 41] width 236 height 8
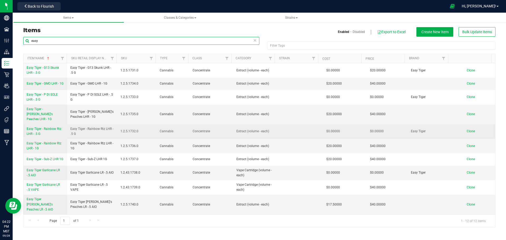
type input "easy"
click at [43, 127] on span "Easy Tiger - Rainbow Rtz LHR - .5 G" at bounding box center [44, 131] width 35 height 9
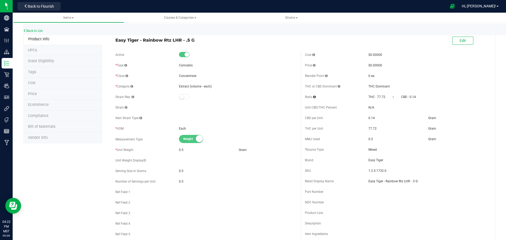
click at [32, 93] on span "Price" at bounding box center [32, 94] width 9 height 4
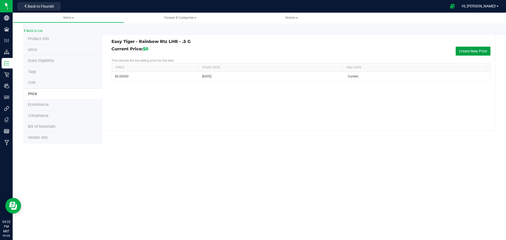
drag, startPoint x: 471, startPoint y: 52, endPoint x: 463, endPoint y: 50, distance: 8.2
click at [471, 52] on button "Create New Price" at bounding box center [473, 51] width 35 height 9
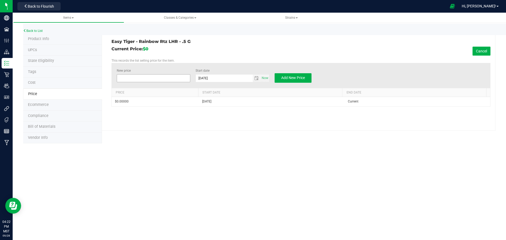
click at [151, 77] on span at bounding box center [154, 78] width 74 height 8
type input "20"
click at [295, 79] on span "Add New Price" at bounding box center [293, 78] width 24 height 4
type input "$0.00000"
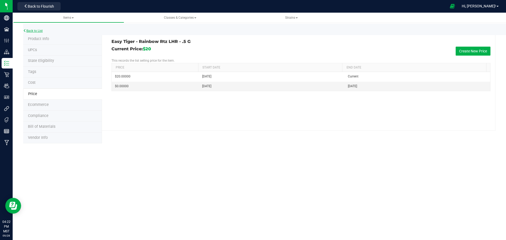
click at [32, 31] on link "Back to List" at bounding box center [33, 31] width 20 height 4
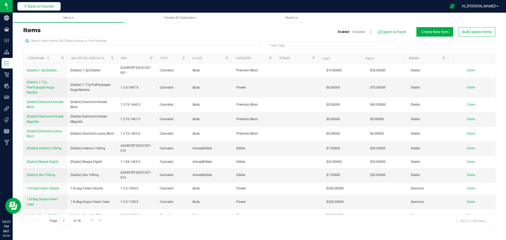
click at [42, 6] on span "Back to Flourish" at bounding box center [41, 6] width 26 height 4
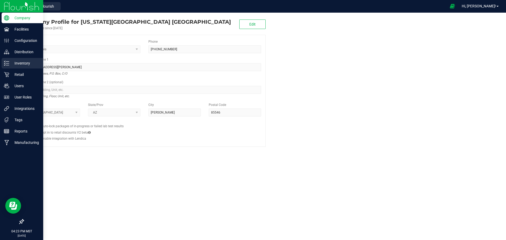
click at [21, 63] on p "Inventory" at bounding box center [25, 63] width 32 height 6
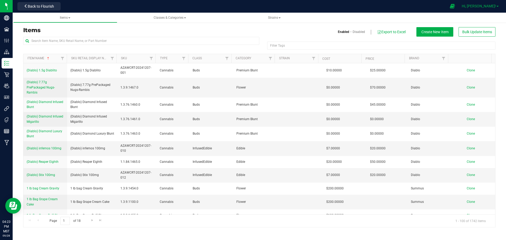
click at [482, 6] on span "Hi, [PERSON_NAME]!" at bounding box center [479, 6] width 34 height 4
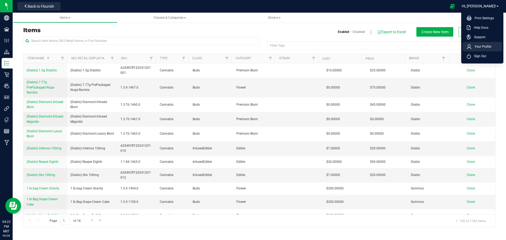
click at [474, 45] on span "Your Profile" at bounding box center [482, 46] width 20 height 5
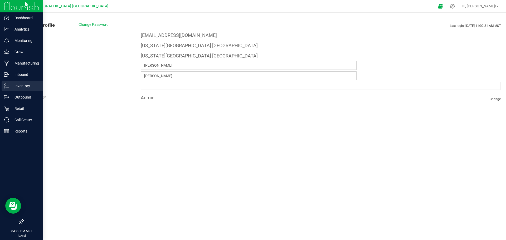
click at [21, 86] on p "Inventory" at bounding box center [25, 86] width 32 height 6
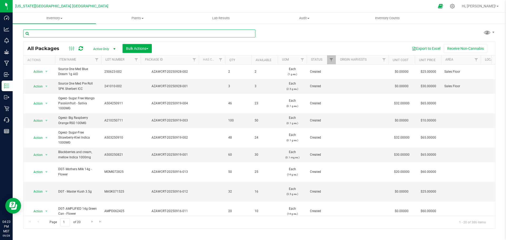
click at [65, 33] on input "text" at bounding box center [139, 34] width 232 height 8
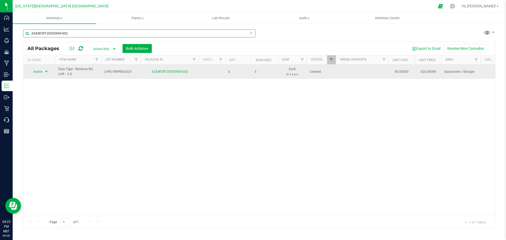
type input "AZAWCRT-20250909-002"
click at [36, 73] on span "Action" at bounding box center [36, 71] width 14 height 7
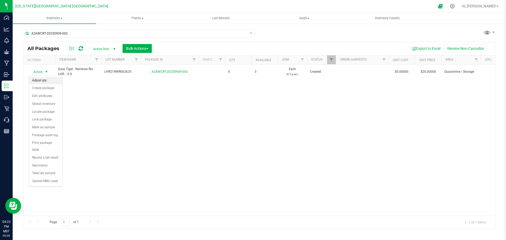
click at [42, 79] on li "Adjust qty" at bounding box center [45, 81] width 33 height 8
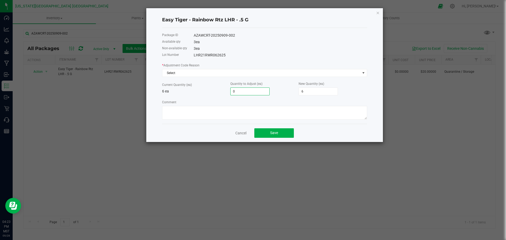
click at [240, 93] on input "0" at bounding box center [250, 91] width 39 height 7
type input "-5"
type input "1"
type input "-5"
click at [236, 116] on textarea "Comment" at bounding box center [264, 113] width 205 height 14
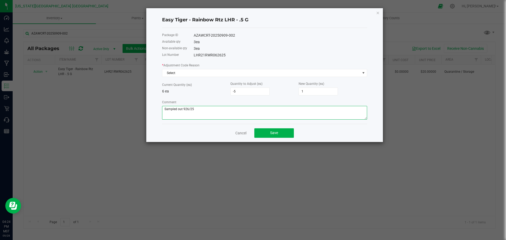
click at [185, 109] on textarea "Comment" at bounding box center [264, 113] width 205 height 14
type textarea "Sampled out 9/26/25"
click at [269, 133] on button "Save" at bounding box center [274, 132] width 40 height 9
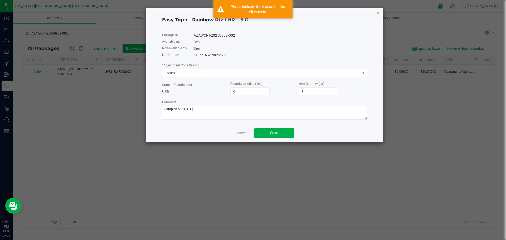
click at [193, 70] on span "Select" at bounding box center [261, 72] width 198 height 7
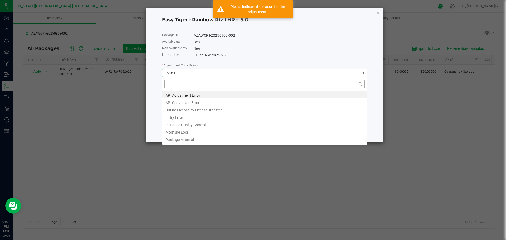
scroll to position [8, 205]
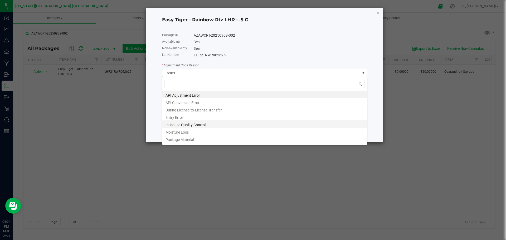
click at [179, 124] on li "In-House Quality Control" at bounding box center [264, 123] width 205 height 7
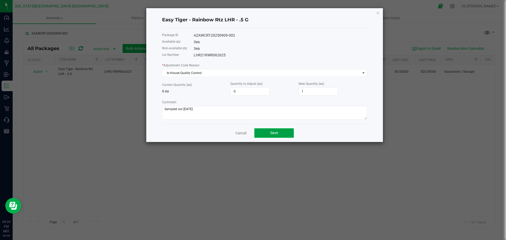
click at [283, 131] on button "Save" at bounding box center [274, 132] width 40 height 9
click at [239, 133] on link "Cancel" at bounding box center [240, 133] width 11 height 5
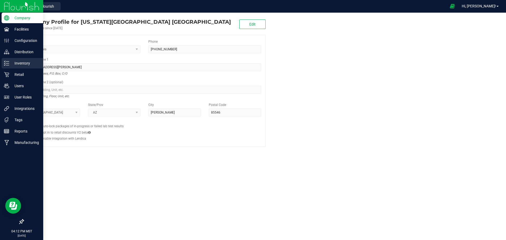
click at [22, 63] on p "Inventory" at bounding box center [25, 63] width 32 height 6
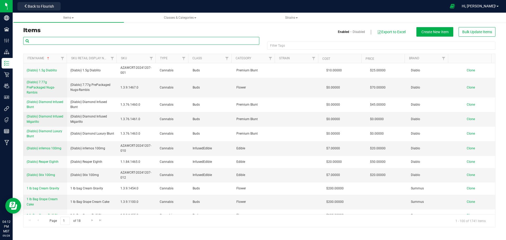
click at [64, 40] on input "text" at bounding box center [141, 41] width 236 height 8
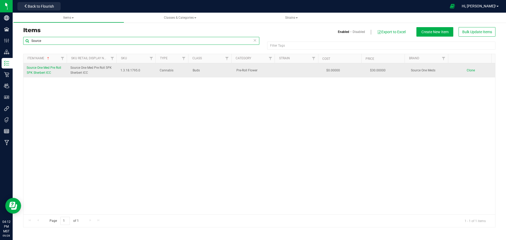
type input "Source"
click at [47, 67] on span "Source One Med Pre Roll 5PK Sherbert ICC" at bounding box center [44, 70] width 35 height 9
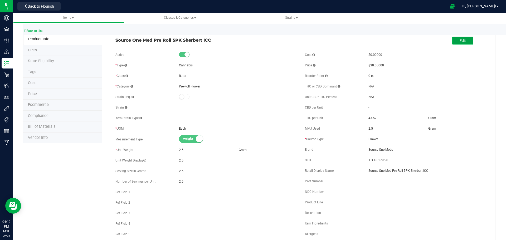
click at [454, 43] on button "Edit" at bounding box center [462, 41] width 21 height 8
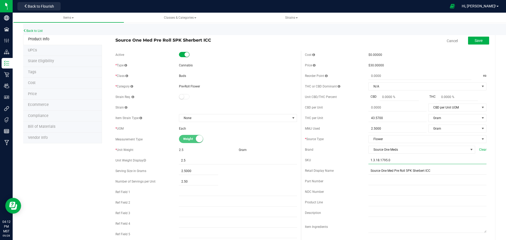
drag, startPoint x: 389, startPoint y: 160, endPoint x: 346, endPoint y: 166, distance: 42.9
click at [346, 166] on div "Cost $0.00000 Price $30.00000 Reorder Point ea THC or CBD Dominant" at bounding box center [396, 153] width 190 height 204
type input "AZAWCRT-20250928-001"
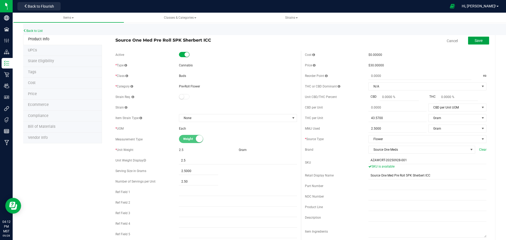
click at [479, 41] on button "Save" at bounding box center [478, 41] width 21 height 8
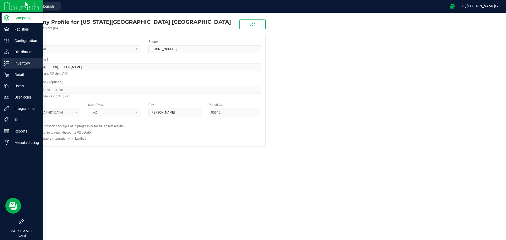
click at [23, 63] on p "Inventory" at bounding box center [25, 63] width 32 height 6
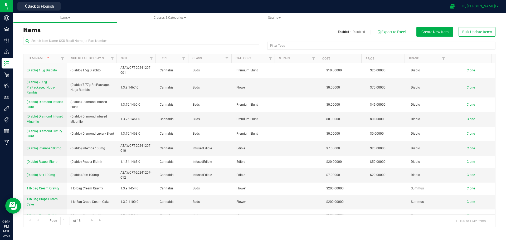
click at [485, 7] on span "Hi, [PERSON_NAME]!" at bounding box center [479, 6] width 34 height 4
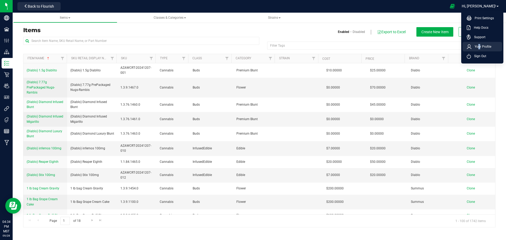
click at [478, 46] on span "Your Profile" at bounding box center [482, 46] width 20 height 5
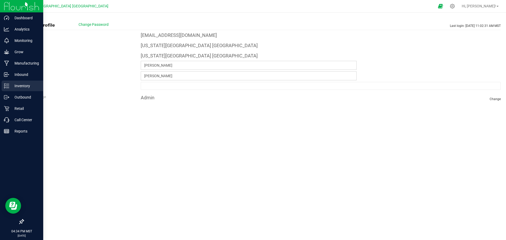
click at [22, 84] on p "Inventory" at bounding box center [25, 86] width 32 height 6
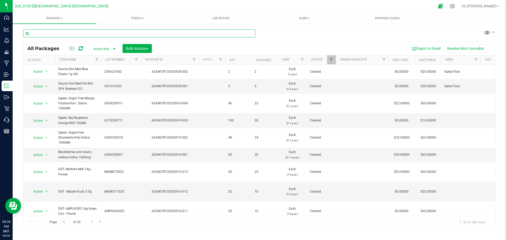
click at [56, 34] on input "text" at bounding box center [139, 34] width 232 height 8
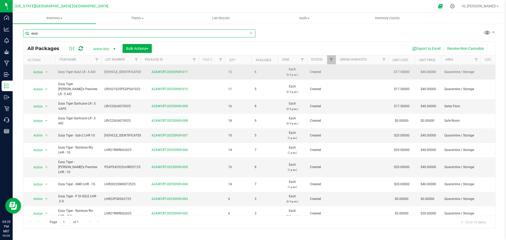
scroll to position [28, 0]
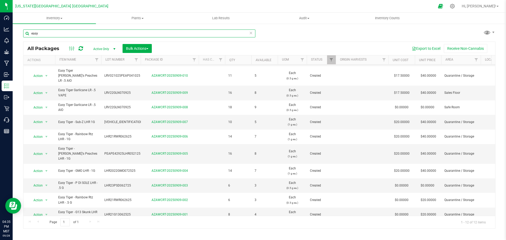
click at [52, 33] on input "easy" at bounding box center [139, 34] width 232 height 8
type input "e"
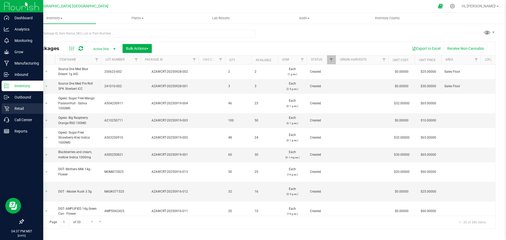
click at [20, 108] on p "Retail" at bounding box center [25, 108] width 32 height 6
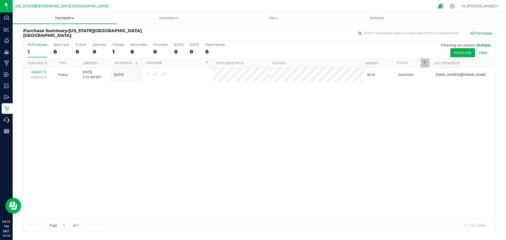
click at [63, 18] on span "Purchases" at bounding box center [65, 18] width 104 height 5
click at [35, 46] on span "All purchases" at bounding box center [31, 44] width 37 height 4
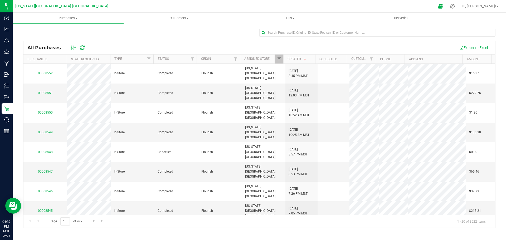
click at [79, 32] on div at bounding box center [259, 35] width 472 height 12
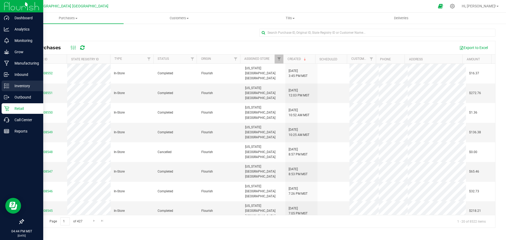
click at [21, 84] on p "Inventory" at bounding box center [25, 86] width 32 height 6
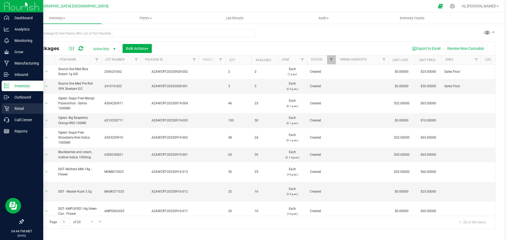
click at [17, 108] on p "Retail" at bounding box center [25, 108] width 32 height 6
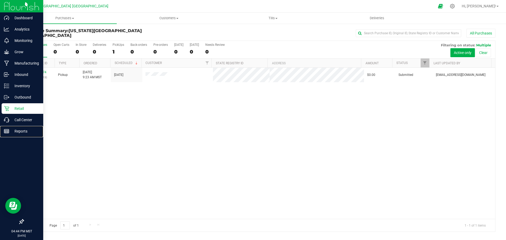
drag, startPoint x: 18, startPoint y: 129, endPoint x: 40, endPoint y: 113, distance: 26.9
click at [18, 129] on p "Reports" at bounding box center [25, 131] width 32 height 6
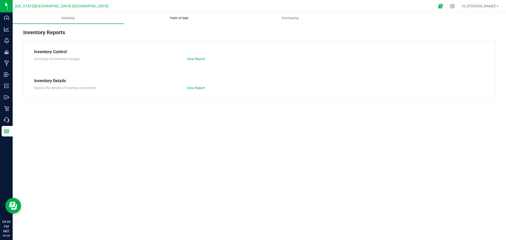
click at [180, 18] on span "Point of Sale" at bounding box center [179, 18] width 33 height 5
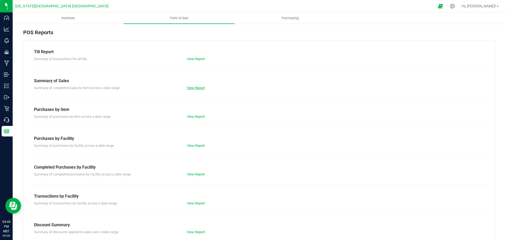
click at [189, 87] on link "View Report" at bounding box center [196, 88] width 18 height 4
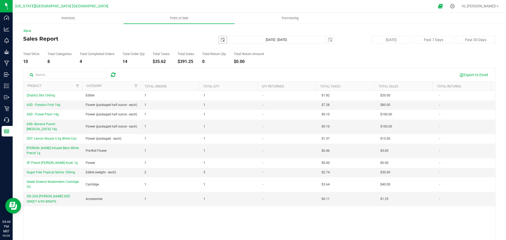
click at [221, 40] on span "select" at bounding box center [223, 40] width 4 height 4
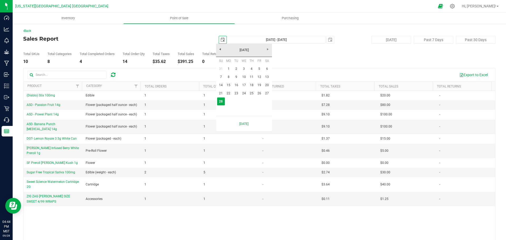
scroll to position [0, 13]
click at [268, 94] on link "27" at bounding box center [267, 93] width 8 height 8
type input "2025-09-27"
type input "Sep 27, 2025 - Sep 28, 2025"
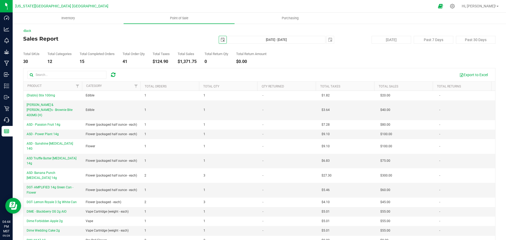
click at [221, 41] on span "select" at bounding box center [223, 40] width 4 height 4
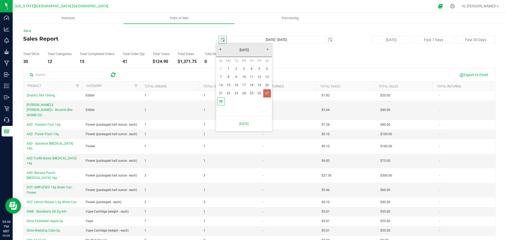
click at [266, 92] on link "27" at bounding box center [267, 93] width 8 height 8
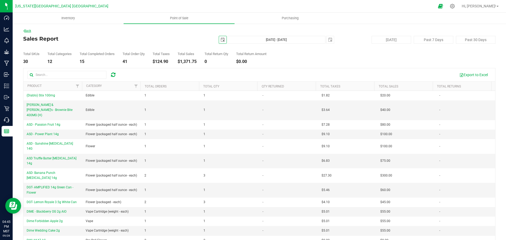
click at [28, 30] on link "Back" at bounding box center [27, 31] width 8 height 4
click at [29, 31] on link "Back" at bounding box center [27, 31] width 8 height 4
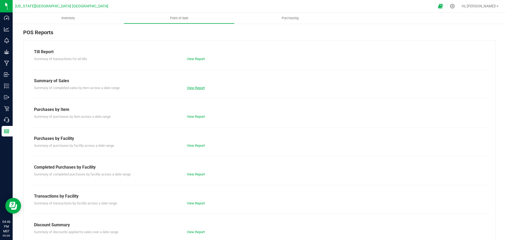
click at [195, 86] on link "View Report" at bounding box center [196, 88] width 18 height 4
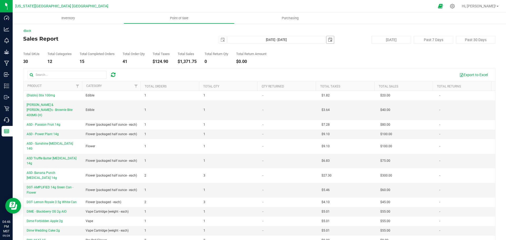
click at [329, 39] on span "select" at bounding box center [330, 40] width 4 height 4
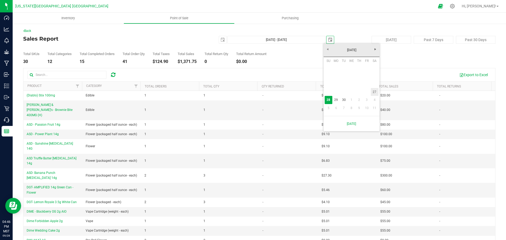
drag, startPoint x: 374, startPoint y: 90, endPoint x: 370, endPoint y: 89, distance: 4.1
click at [374, 90] on link "27" at bounding box center [375, 92] width 8 height 8
type input "Sep 27, 2025 - Sep 27, 2025"
type input "2025-09-27"
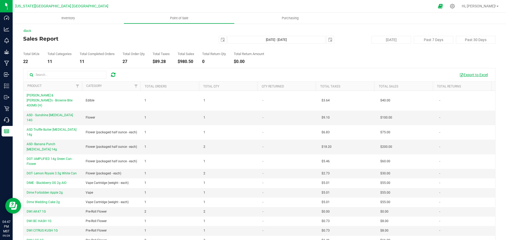
click at [473, 74] on button "Export to Excel" at bounding box center [473, 74] width 35 height 9
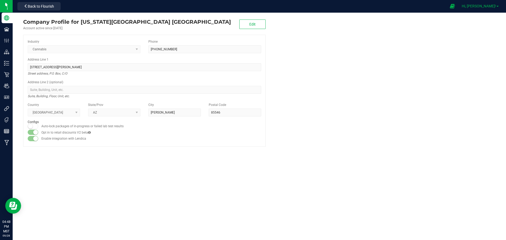
click at [489, 7] on span "Hi, [PERSON_NAME]!" at bounding box center [479, 6] width 34 height 4
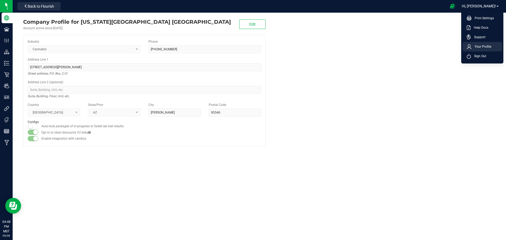
click at [476, 45] on span "Your Profile" at bounding box center [482, 46] width 20 height 5
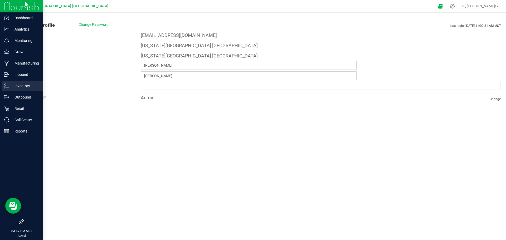
click at [24, 86] on p "Inventory" at bounding box center [25, 86] width 32 height 6
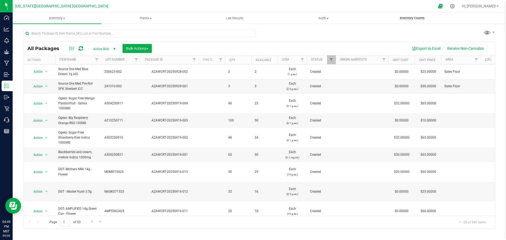
click at [413, 15] on uib-tab-heading "Inventory Counts" at bounding box center [412, 18] width 88 height 11
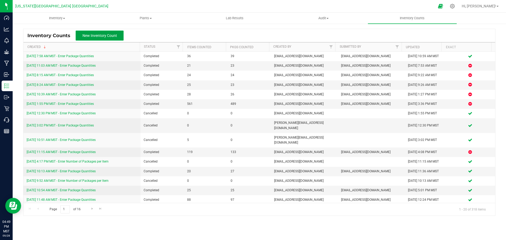
click at [112, 35] on span "New Inventory Count" at bounding box center [100, 35] width 35 height 4
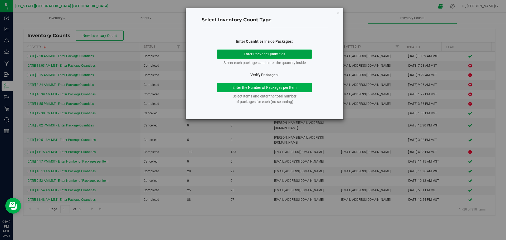
click at [256, 55] on button "Enter Package Quantities" at bounding box center [264, 54] width 95 height 9
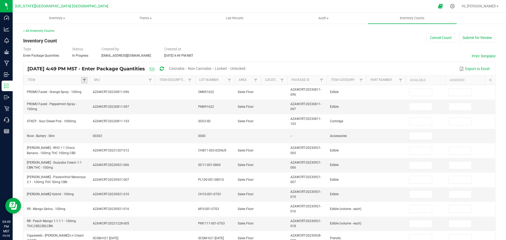
click at [84, 78] on link at bounding box center [84, 80] width 6 height 7
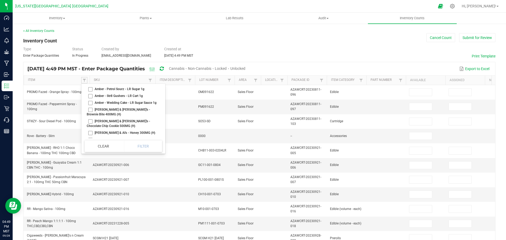
scroll to position [501, 0]
click at [90, 115] on li "[PERSON_NAME] & [PERSON_NAME]'s - Brownie Bite 400MG (H)" at bounding box center [122, 112] width 74 height 12
checkbox \(H\) "true"
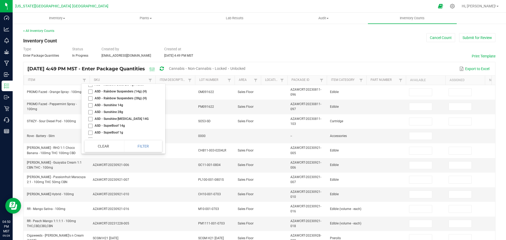
scroll to position [1213, 0]
click at [91, 96] on li "ASD - Sunshine [MEDICAL_DATA] 14G" at bounding box center [122, 92] width 74 height 7
checkbox 14G "true"
click at [91, 132] on li "ASD Truffle Butter [MEDICAL_DATA] 14g" at bounding box center [122, 128] width 74 height 7
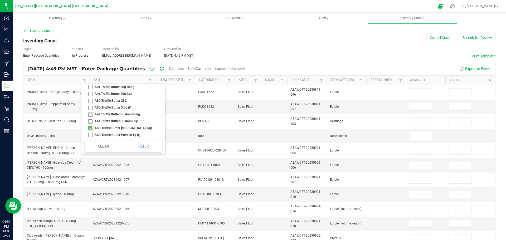
checkbox 14g "true"
click at [90, 100] on li "ASD- Banana Punch [MEDICAL_DATA] 14g" at bounding box center [122, 97] width 74 height 7
checkbox 14g "true"
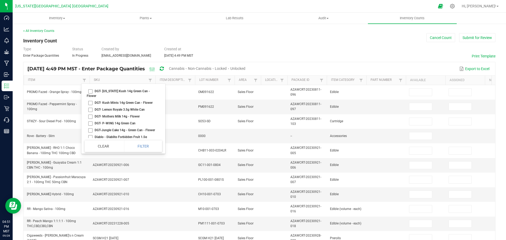
click at [89, 76] on li "DGT- AMPLIFIED 14g Green Can - Flower" at bounding box center [122, 72] width 74 height 7
checkbox Flower "true"
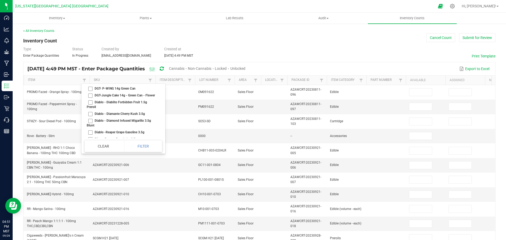
scroll to position [3665, 0]
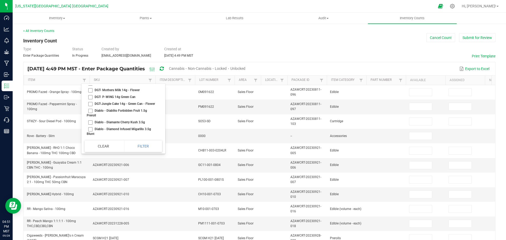
click at [91, 87] on li "DGT- Lemon Royale 3.5g White Can" at bounding box center [122, 83] width 74 height 7
checkbox Can "true"
click at [91, 99] on li "DIME - Blackberry OG 2g AIO" at bounding box center [122, 96] width 74 height 7
checkbox AIO "true"
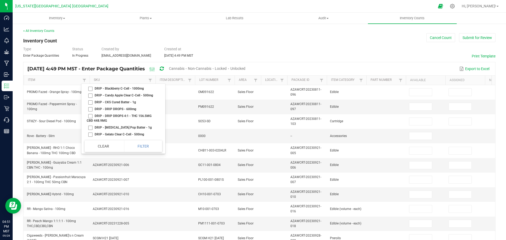
scroll to position [3876, 0]
click at [90, 77] on li "Dime Forbidden Apple 2g" at bounding box center [122, 73] width 74 height 7
checkbox 2g "true"
click at [91, 98] on li "Dime Wedding Cake 2g" at bounding box center [122, 94] width 74 height 7
checkbox 2g "true"
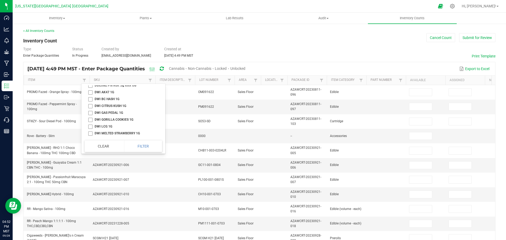
scroll to position [4139, 0]
click at [91, 69] on li "DWI AK47 1G" at bounding box center [122, 65] width 74 height 7
checkbox 1G "true"
click at [90, 76] on li "DWI BC HASH 1G" at bounding box center [122, 72] width 74 height 7
checkbox 1G "true"
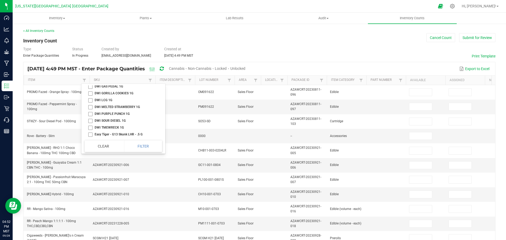
click at [90, 83] on li "DWI CITRUS KUSH 1G" at bounding box center [122, 79] width 74 height 7
checkbox 1G "true"
click at [90, 77] on li "DWI LCG 1G" at bounding box center [122, 73] width 74 height 7
checkbox 1G "true"
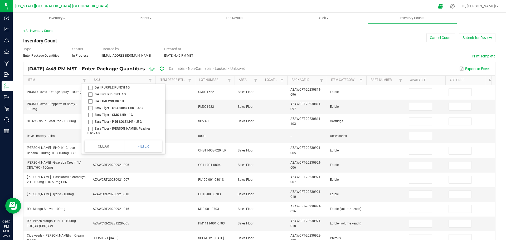
click at [90, 91] on li "DWI PURPLE PUNCH 1G" at bounding box center [122, 87] width 74 height 7
checkbox 1G "true"
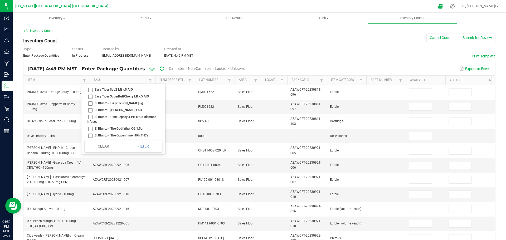
scroll to position [4271, 0]
click at [91, 77] on li "Easy Tiger [PERSON_NAME]'s Peaches LR -.5 AIO" at bounding box center [122, 72] width 74 height 12
checkbox AIO "true"
click at [90, 77] on li "Flav - Blueberry Belts 1000mg" at bounding box center [122, 73] width 74 height 7
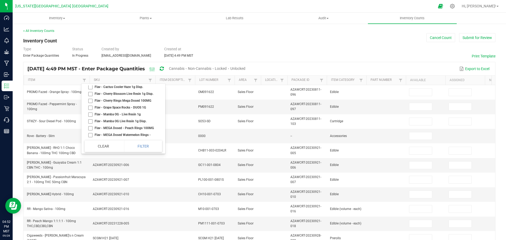
checkbox 1000mg "true"
click at [91, 68] on li "Flav - White Ice - Live Resin 1G" at bounding box center [122, 64] width 74 height 7
checkbox 1G "true"
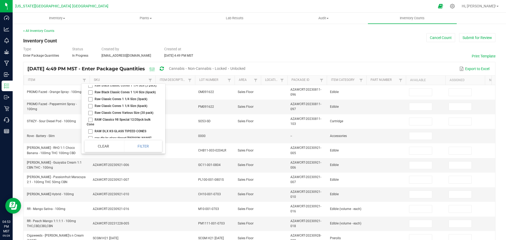
click at [90, 82] on li "Raw Black Classic Cones 1 1/4 Size (20 pack)" at bounding box center [122, 76] width 74 height 12
checkbox pack\) "false"
click at [89, 89] on li "Raw Black Classic Cones 1 1/4 Size (3 pack)" at bounding box center [122, 85] width 74 height 7
checkbox pack\) "true"
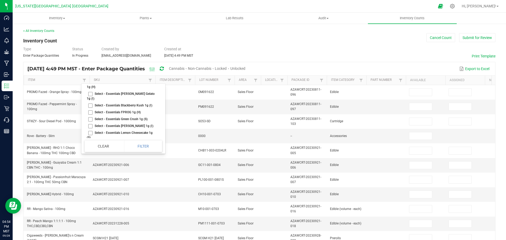
scroll to position [9940, 0]
click at [91, 13] on li "Select - Essentials - GDP BRIQ 2g (I)" at bounding box center [122, 10] width 74 height 7
checkbox \(I\) "true"
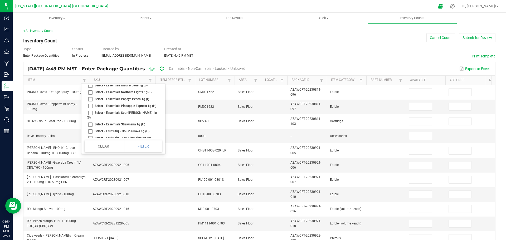
checkbox 2g "true"
checkbox 1G "true"
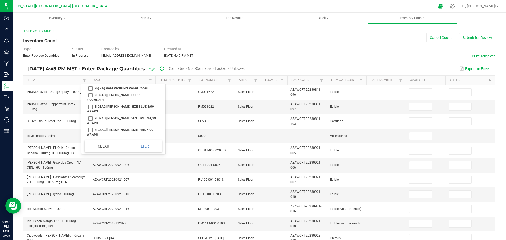
scroll to position [13393, 0]
checkbox Indica "true"
click at [141, 145] on button "Filter" at bounding box center [143, 147] width 38 height 12
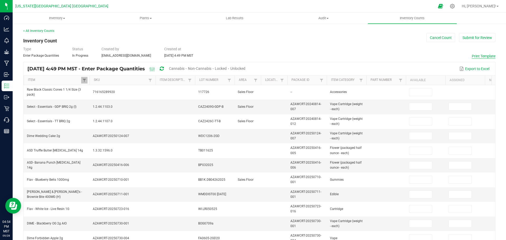
click at [473, 57] on button "Print Template" at bounding box center [484, 56] width 24 height 5
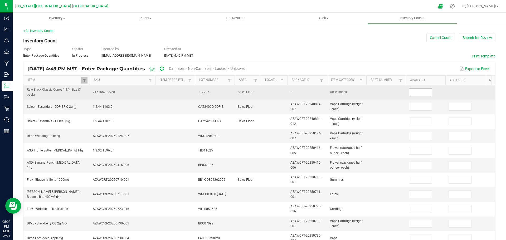
click at [417, 93] on input at bounding box center [420, 92] width 23 height 7
type input "25"
type input "7"
type input "26"
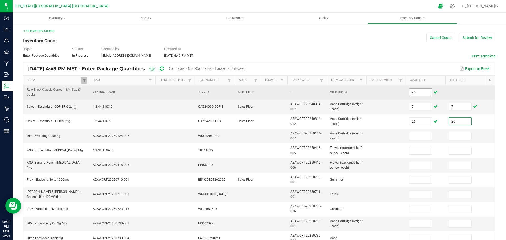
type input "26"
type input "17"
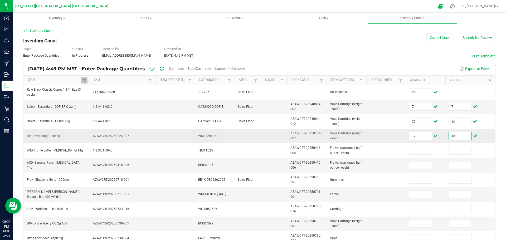
click at [457, 135] on input "18" at bounding box center [460, 135] width 23 height 7
type input "17"
type input "18"
type input "19"
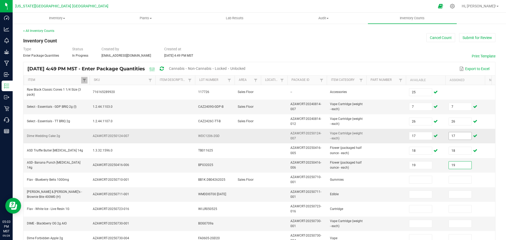
type input "19"
type input "2"
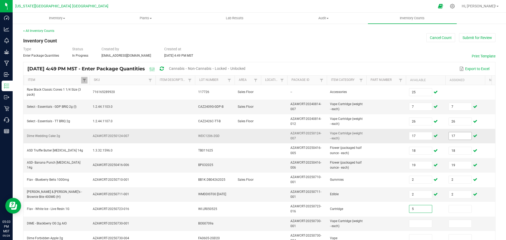
type input "5"
type input "13"
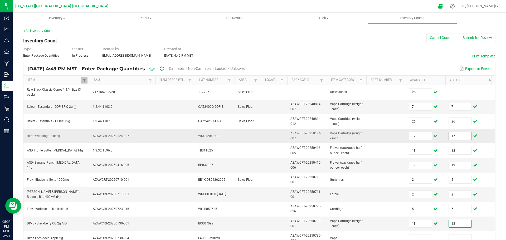
scroll to position [2, 0]
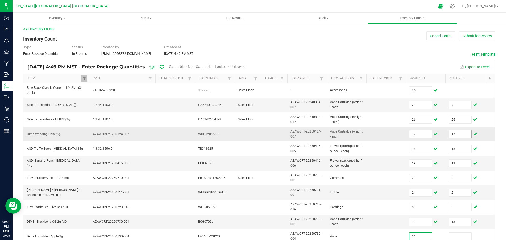
type input "11"
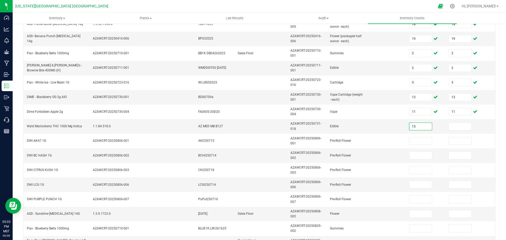
type input "15"
type input "7"
type input "21"
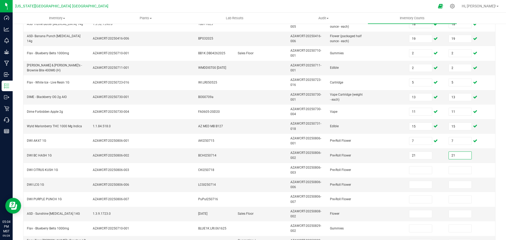
type input "21"
type input "1"
type input "24"
type input "4"
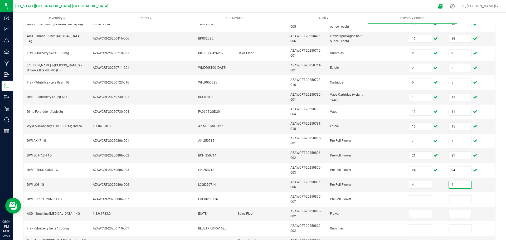
type input "4"
type input "3"
type input "0"
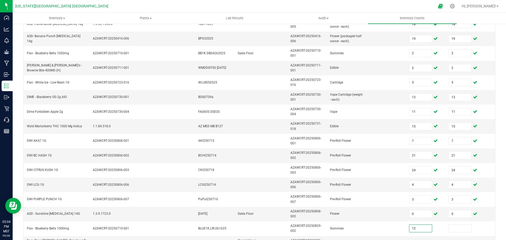
type input "12"
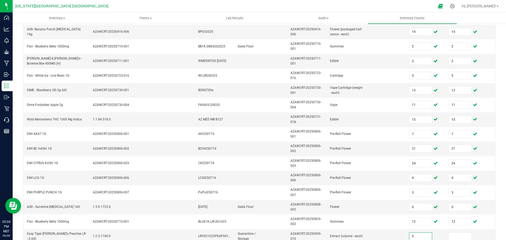
type input "5"
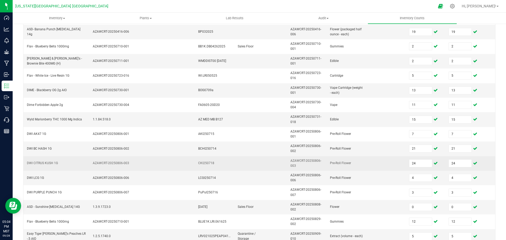
scroll to position [160, 0]
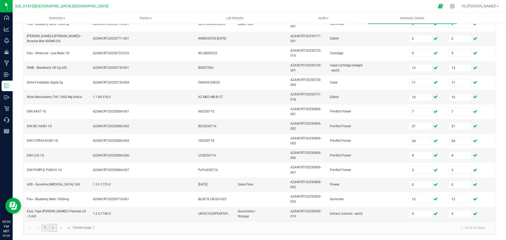
click at [52, 227] on link "2" at bounding box center [53, 228] width 8 height 8
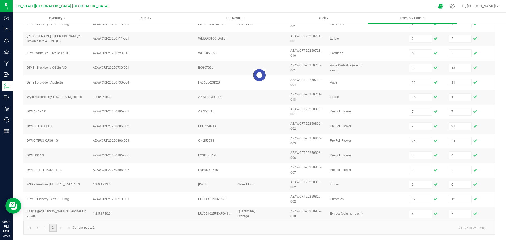
scroll to position [0, 0]
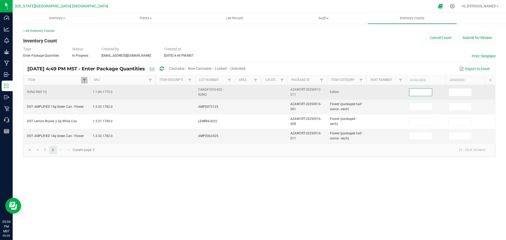
click at [426, 94] on input at bounding box center [420, 92] width 23 height 7
type input "1"
type input "7"
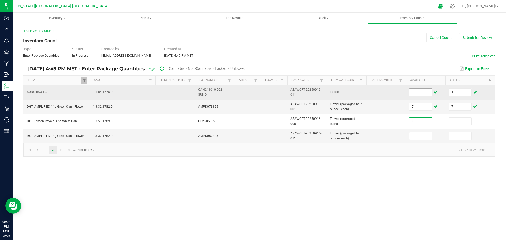
type input "4"
type input "10"
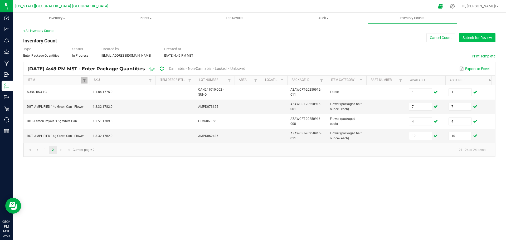
click at [477, 36] on button "Submit for Review" at bounding box center [477, 37] width 36 height 9
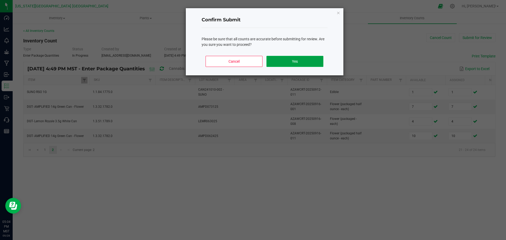
click at [292, 60] on button "Yes" at bounding box center [295, 61] width 57 height 11
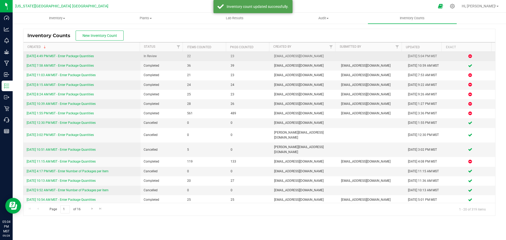
click at [77, 56] on link "9/28/25 4:49 PM MST - Enter Package Quantities" at bounding box center [60, 56] width 67 height 4
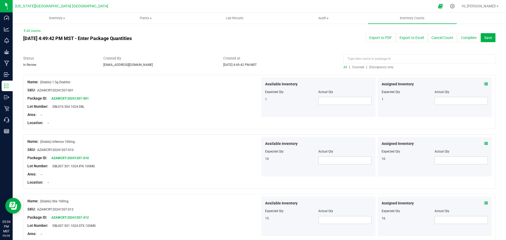
click at [378, 66] on span "Discrepancy only" at bounding box center [381, 67] width 24 height 4
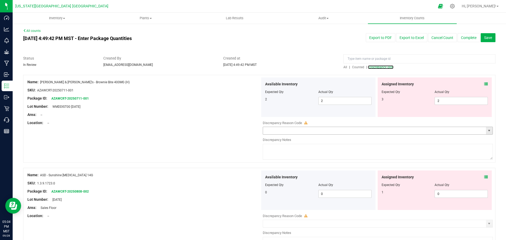
click at [487, 129] on span "select" at bounding box center [489, 131] width 4 height 4
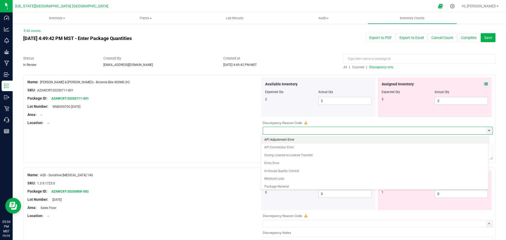
click at [290, 138] on li "API Adjustment Error" at bounding box center [375, 140] width 228 height 8
type input "API Adjustment Error"
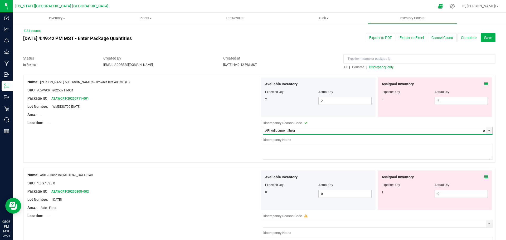
click at [284, 143] on div at bounding box center [378, 143] width 230 height 1
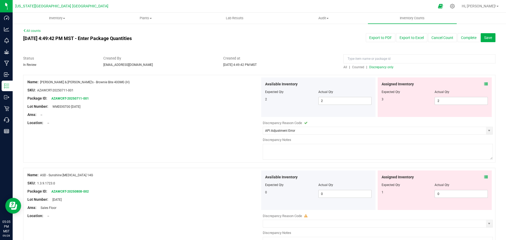
click at [281, 148] on textarea at bounding box center [378, 152] width 230 height 16
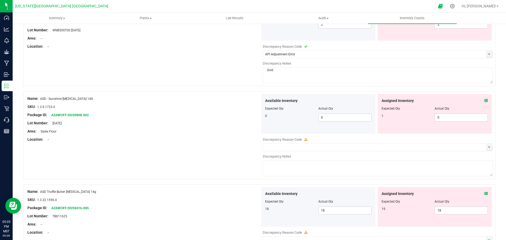
scroll to position [79, 0]
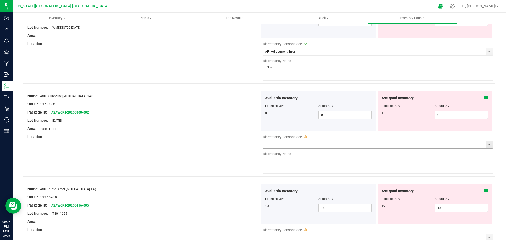
drag, startPoint x: 487, startPoint y: 146, endPoint x: 401, endPoint y: 149, distance: 86.3
click at [487, 146] on span "select" at bounding box center [489, 145] width 4 height 4
type textarea "Sold"
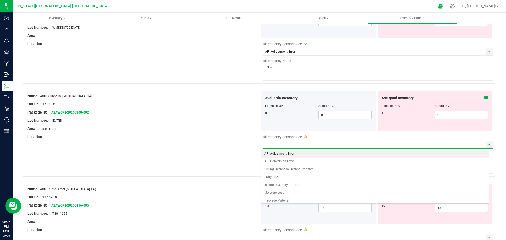
click at [277, 152] on li "API Adjustment Error" at bounding box center [375, 154] width 228 height 8
type input "API Adjustment Error"
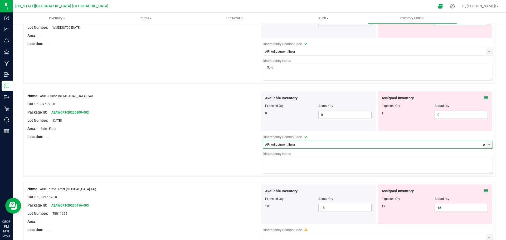
click at [275, 164] on textarea at bounding box center [378, 166] width 230 height 16
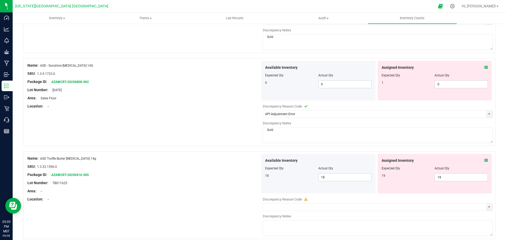
scroll to position [185, 0]
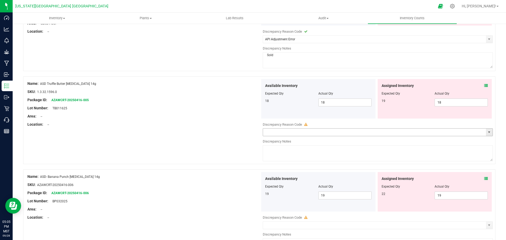
click at [487, 131] on span "select" at bounding box center [489, 132] width 4 height 4
type textarea "Sold"
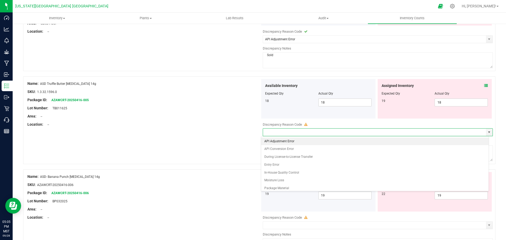
click at [274, 143] on li "API Adjustment Error" at bounding box center [375, 142] width 228 height 8
type input "API Adjustment Error"
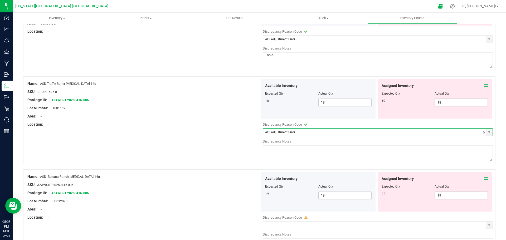
click at [273, 151] on textarea at bounding box center [378, 154] width 230 height 16
type textarea "Sold"
click at [235, 161] on div "Name: ASD Truffle Butter Poppers 14g SKU: 1.3.32.1596.0 Package ID: AZAWCRT-202…" at bounding box center [259, 120] width 472 height 88
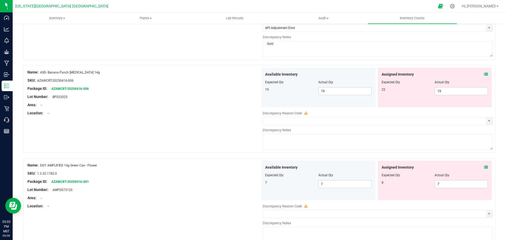
scroll to position [290, 0]
click at [487, 119] on span "select" at bounding box center [489, 120] width 4 height 4
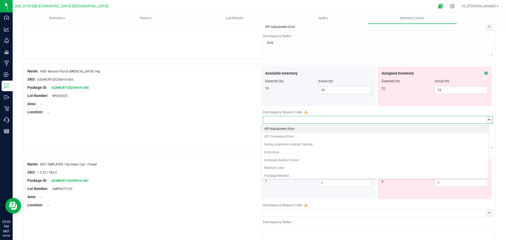
click at [273, 129] on li "API Adjustment Error" at bounding box center [375, 129] width 228 height 8
type input "API Adjustment Error"
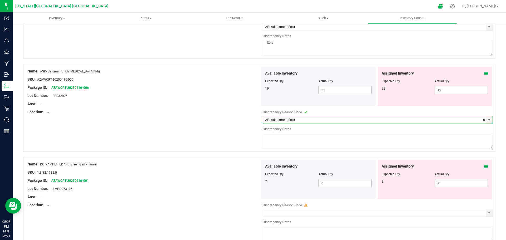
click at [269, 136] on textarea at bounding box center [378, 141] width 230 height 16
type textarea "Sold"
click at [327, 89] on span "19 19" at bounding box center [344, 90] width 53 height 8
type input "1"
type input "20"
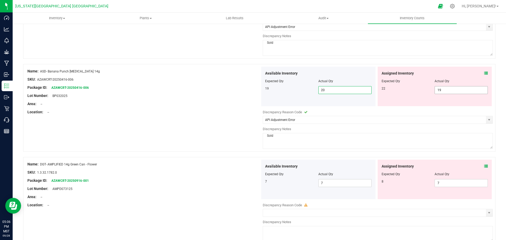
type input "20"
click at [437, 90] on span "19 19" at bounding box center [461, 90] width 53 height 8
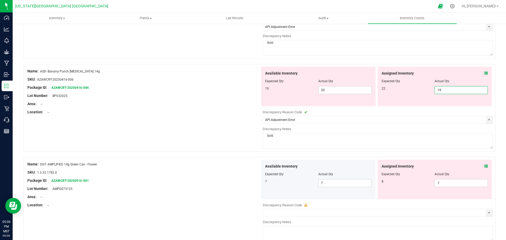
type input "1"
type input "20"
click at [487, 213] on span "select" at bounding box center [489, 213] width 4 height 4
type input "20"
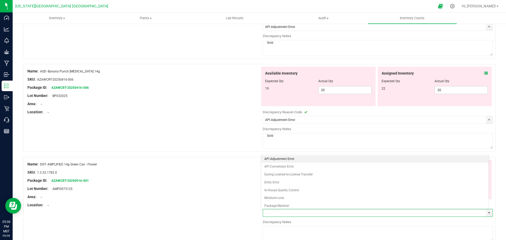
click at [282, 159] on li "API Adjustment Error" at bounding box center [375, 159] width 228 height 8
type input "API Adjustment Error"
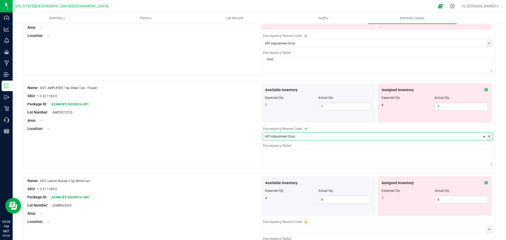
scroll to position [369, 0]
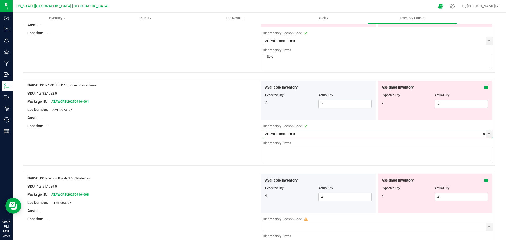
click at [293, 156] on textarea at bounding box center [378, 155] width 230 height 16
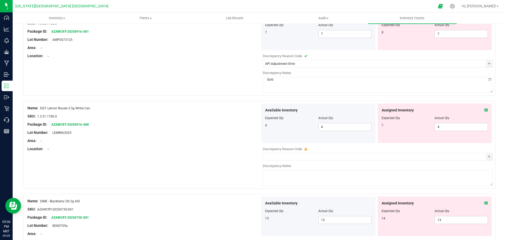
scroll to position [475, 0]
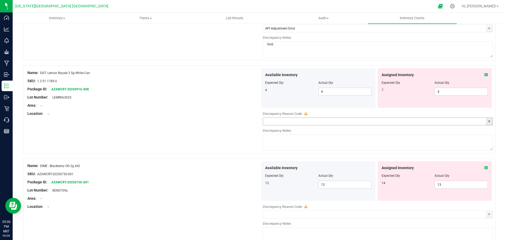
click at [487, 121] on span "select" at bounding box center [489, 121] width 4 height 4
type textarea "Sold"
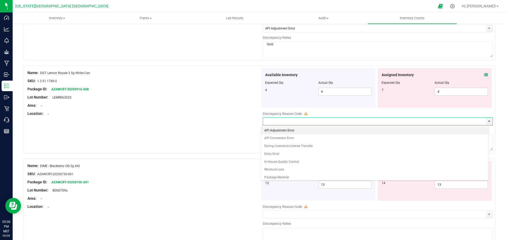
click at [275, 130] on li "API Adjustment Error" at bounding box center [375, 131] width 228 height 8
type input "API Adjustment Error"
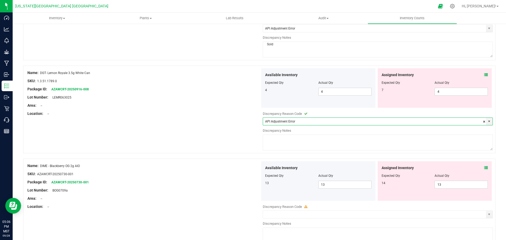
click at [280, 143] on textarea at bounding box center [378, 143] width 230 height 16
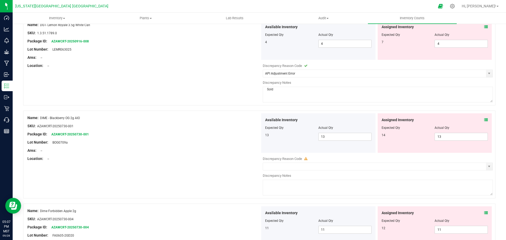
scroll to position [527, 0]
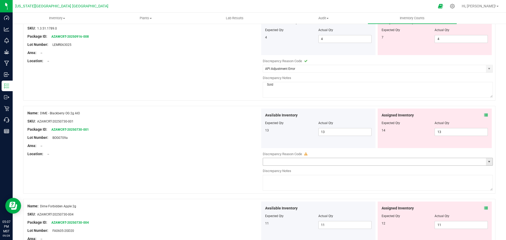
click at [487, 162] on span "select" at bounding box center [489, 162] width 4 height 4
type textarea "Sold"
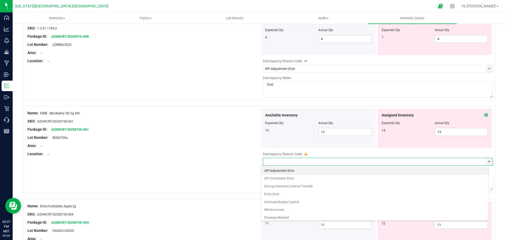
click at [276, 169] on li "API Adjustment Error" at bounding box center [375, 171] width 228 height 8
type input "API Adjustment Error"
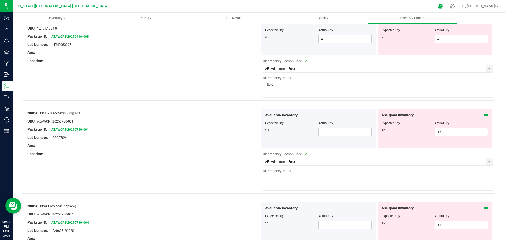
click at [273, 182] on textarea at bounding box center [378, 183] width 230 height 16
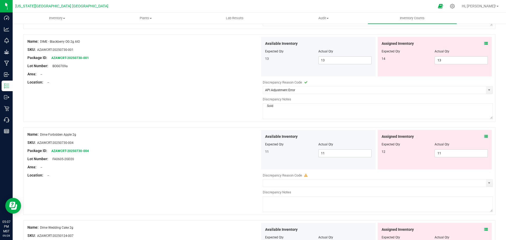
scroll to position [606, 0]
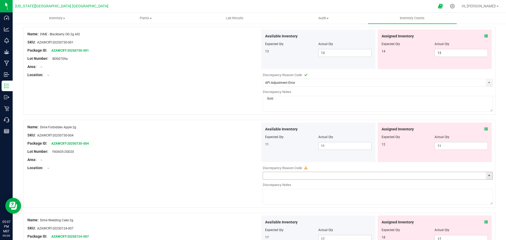
click at [487, 177] on span "select" at bounding box center [489, 176] width 4 height 4
type textarea "Sold"
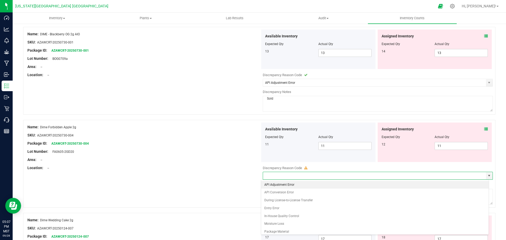
click at [271, 186] on li "API Adjustment Error" at bounding box center [375, 185] width 228 height 8
type input "API Adjustment Error"
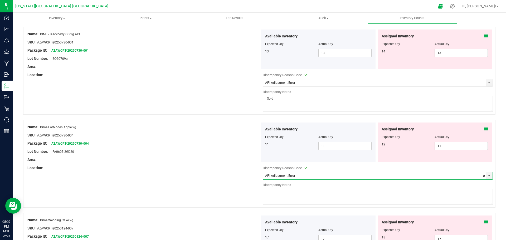
click at [268, 193] on textarea at bounding box center [378, 197] width 230 height 16
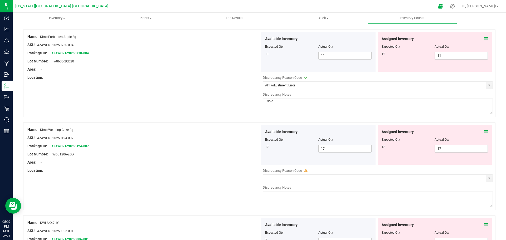
scroll to position [712, 0]
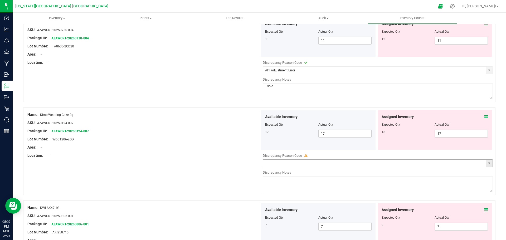
drag, startPoint x: 487, startPoint y: 164, endPoint x: 465, endPoint y: 162, distance: 22.3
click at [487, 164] on span "select" at bounding box center [489, 163] width 4 height 4
type textarea "Sold"
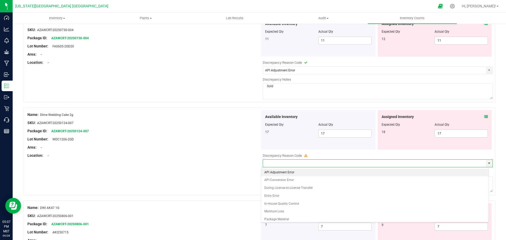
click at [279, 172] on li "API Adjustment Error" at bounding box center [375, 173] width 228 height 8
type input "API Adjustment Error"
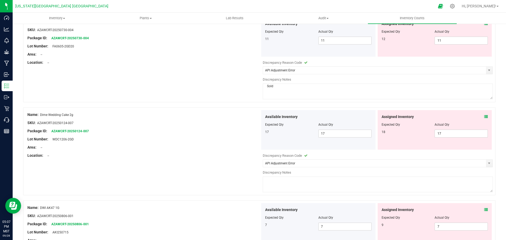
click at [275, 181] on textarea at bounding box center [378, 185] width 230 height 16
type textarea "Sold"
click at [254, 190] on div "Name: Dime Wedding Cake 2g SKU: AZAWCRT-20250124-007 Package ID: AZAWCRT-202501…" at bounding box center [259, 152] width 472 height 88
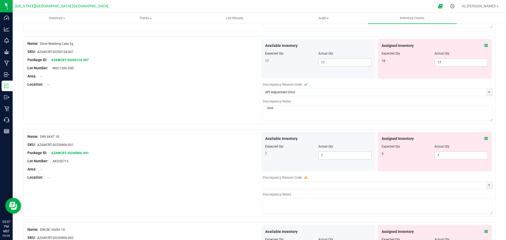
scroll to position [817, 0]
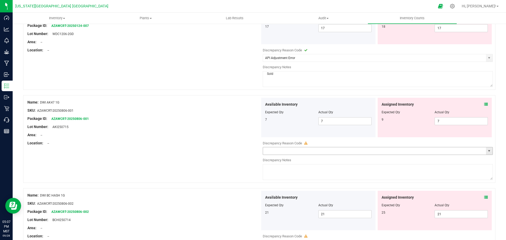
click at [487, 152] on span "select" at bounding box center [489, 151] width 4 height 4
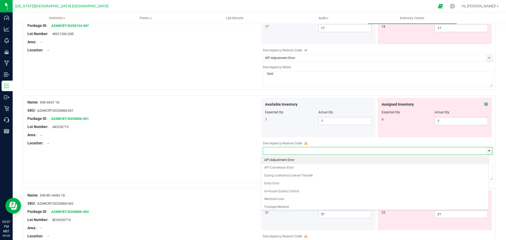
click at [289, 160] on li "API Adjustment Error" at bounding box center [375, 160] width 228 height 8
type input "API Adjustment Error"
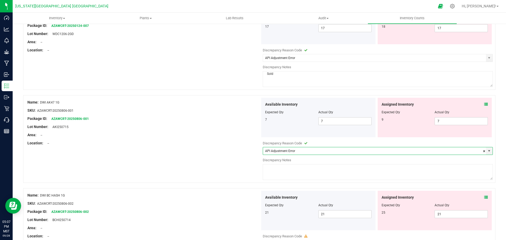
click at [280, 171] on textarea at bounding box center [378, 172] width 230 height 16
type textarea "Sold"
drag, startPoint x: 228, startPoint y: 142, endPoint x: 240, endPoint y: 147, distance: 12.3
click at [229, 143] on div "Location: --" at bounding box center [143, 144] width 233 height 6
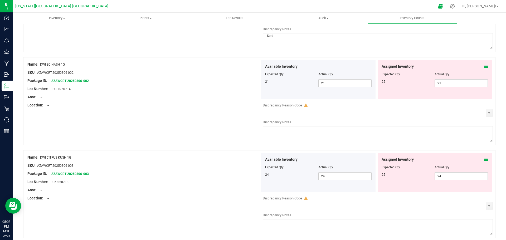
scroll to position [949, 0]
click at [487, 114] on span "select" at bounding box center [489, 112] width 4 height 4
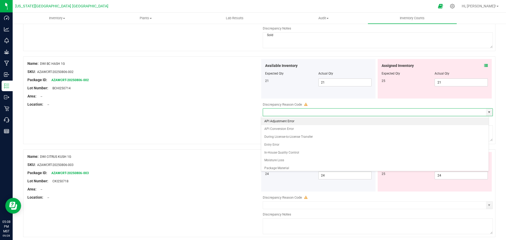
click at [282, 121] on li "API Adjustment Error" at bounding box center [375, 122] width 228 height 8
type input "API Adjustment Error"
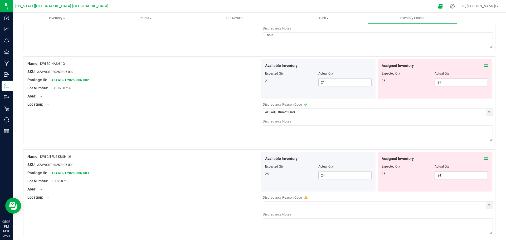
click at [274, 129] on textarea at bounding box center [378, 133] width 230 height 16
type textarea "Sold"
click at [226, 129] on div "Name: DWI BC HASH 1G SKU: AZAWCRT-20250806-002 Package ID: AZAWCRT-20250806-002…" at bounding box center [259, 100] width 472 height 88
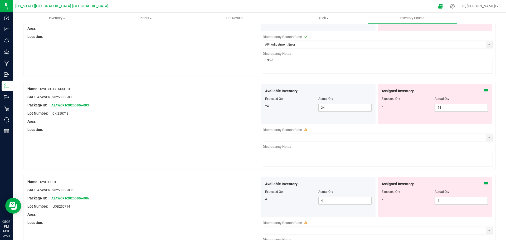
scroll to position [1055, 0]
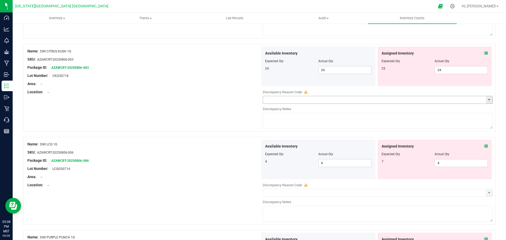
click at [487, 100] on span "select" at bounding box center [489, 100] width 4 height 4
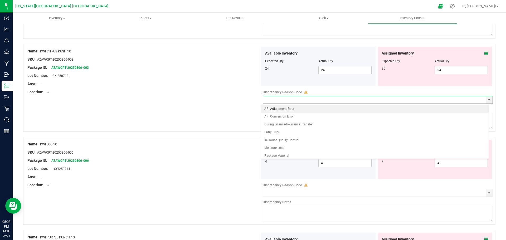
click at [268, 108] on li "API Adjustment Error" at bounding box center [375, 109] width 228 height 8
type input "API Adjustment Error"
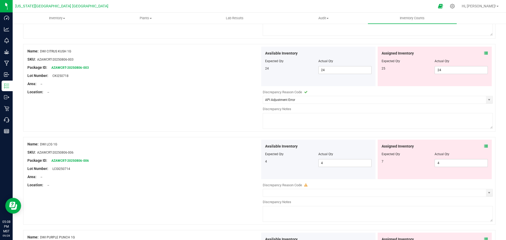
click at [268, 120] on textarea at bounding box center [378, 121] width 230 height 16
type textarea "Sold"
click at [250, 120] on div "Name: DWI CITRUS KUSH 1G SKU: AZAWCRT-20250806-003 Package ID: AZAWCRT-20250806…" at bounding box center [259, 88] width 472 height 88
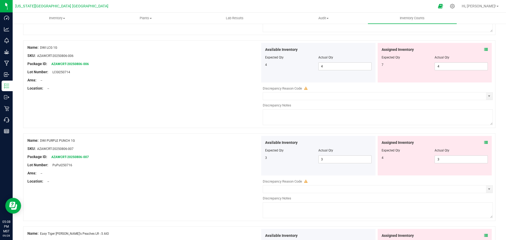
scroll to position [1160, 0]
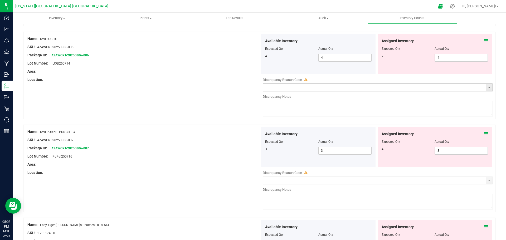
click at [487, 88] on span "select" at bounding box center [489, 87] width 4 height 4
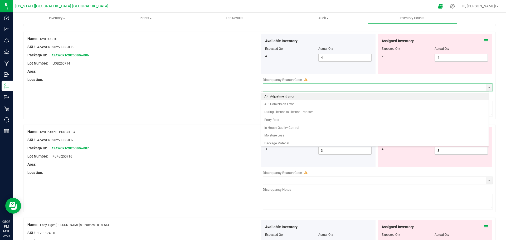
drag, startPoint x: 276, startPoint y: 96, endPoint x: 274, endPoint y: 101, distance: 5.2
click at [277, 96] on li "API Adjustment Error" at bounding box center [375, 97] width 228 height 8
type input "API Adjustment Error"
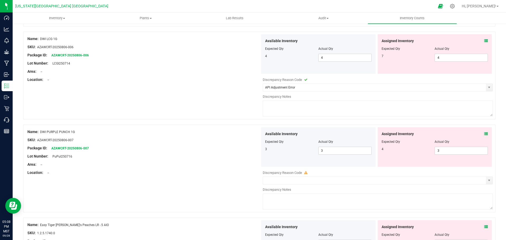
click at [272, 107] on textarea at bounding box center [378, 109] width 230 height 16
type textarea "Sold"
click at [263, 117] on span "Sold" at bounding box center [378, 116] width 230 height 4
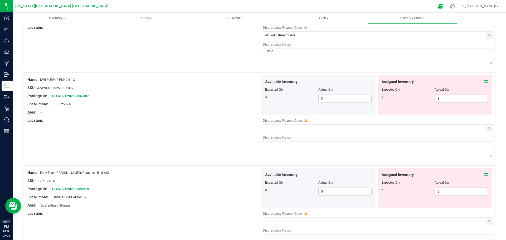
scroll to position [1213, 0]
click at [487, 128] on span "select" at bounding box center [489, 128] width 4 height 4
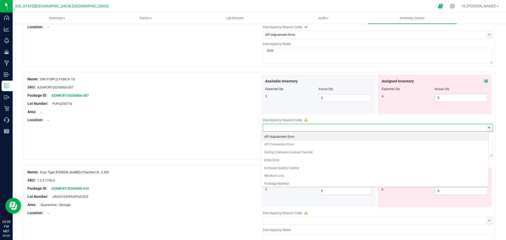
click at [274, 135] on li "API Adjustment Error" at bounding box center [375, 137] width 228 height 8
type input "API Adjustment Error"
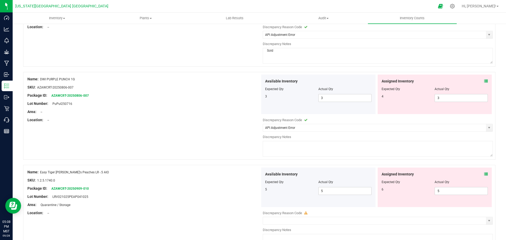
click at [267, 144] on textarea at bounding box center [378, 149] width 230 height 16
type textarea "Sold"
click at [253, 151] on div "Name: DWI PURPLE PUNCH 1G SKU: AZAWCRT-20250806-007 Package ID: AZAWCRT-2025080…" at bounding box center [259, 116] width 472 height 88
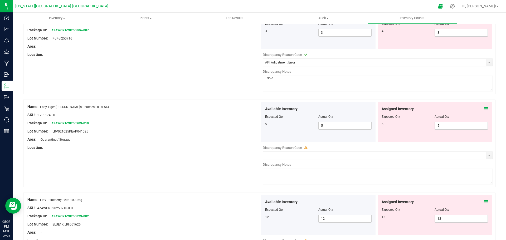
scroll to position [1292, 0]
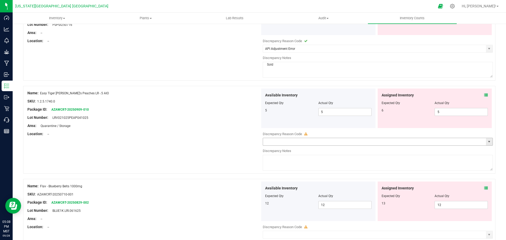
click at [487, 143] on span "select" at bounding box center [489, 142] width 4 height 4
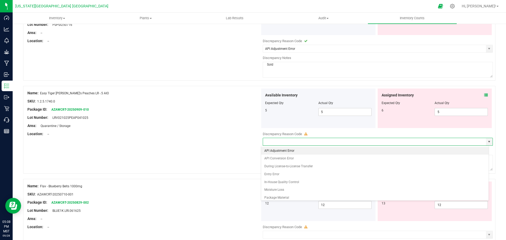
click at [277, 149] on li "API Adjustment Error" at bounding box center [375, 151] width 228 height 8
type input "API Adjustment Error"
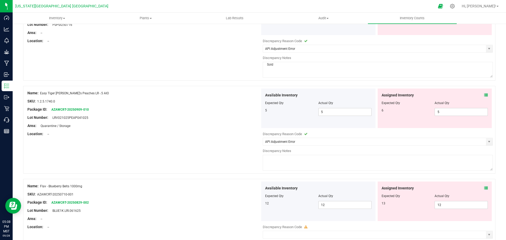
click at [271, 162] on textarea at bounding box center [378, 163] width 230 height 16
type textarea "Sold"
click at [254, 161] on div "Name: Easy Tiger Pete's Peaches LR -.5 AIO SKU: 1.2.5.1740.0 Package ID: AZAWCR…" at bounding box center [259, 130] width 472 height 88
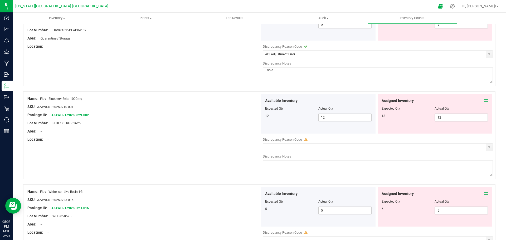
scroll to position [1397, 0]
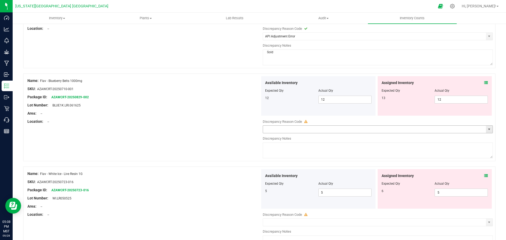
click at [487, 130] on span "select" at bounding box center [489, 129] width 4 height 4
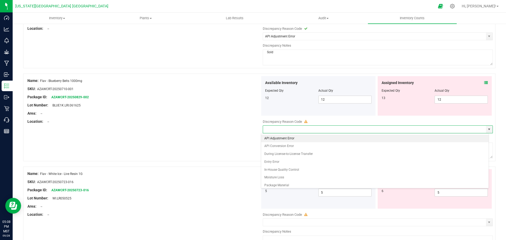
click at [272, 139] on li "API Adjustment Error" at bounding box center [375, 139] width 228 height 8
type input "API Adjustment Error"
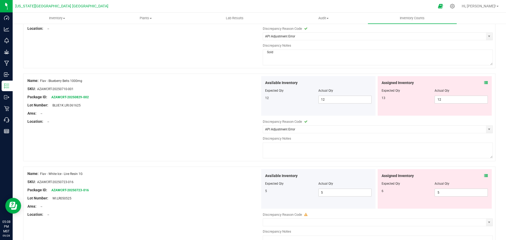
paste textarea "Source One Med Blue Dream 1g AIO"
type textarea "Source One Med Blue Dream 1g AIO"
drag, startPoint x: 319, startPoint y: 145, endPoint x: 254, endPoint y: 146, distance: 65.1
click at [256, 148] on div "Name: Flav - Blueberry Belts 1000mg SKU: AZAWCRT-20250710-001 Package ID: AZAWC…" at bounding box center [259, 118] width 472 height 88
type textarea "Sold"
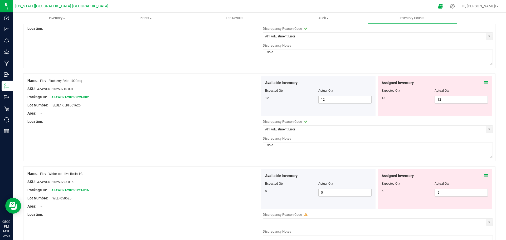
drag, startPoint x: 257, startPoint y: 153, endPoint x: 252, endPoint y: 153, distance: 5.5
click at [257, 153] on div "Name: Flav - Blueberry Belts 1000mg SKU: AZAWCRT-20250710-001 Package ID: AZAWC…" at bounding box center [259, 118] width 472 height 88
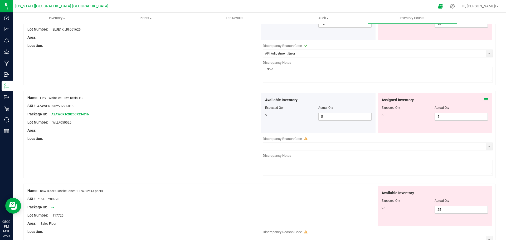
scroll to position [1476, 0]
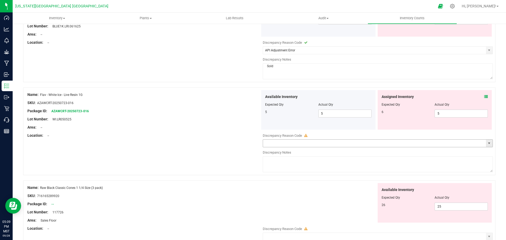
click at [487, 143] on span "select" at bounding box center [489, 143] width 4 height 4
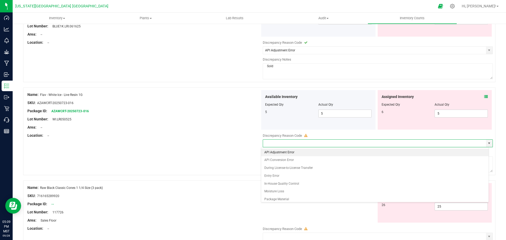
click at [281, 151] on li "API Adjustment Error" at bounding box center [375, 153] width 228 height 8
type input "API Adjustment Error"
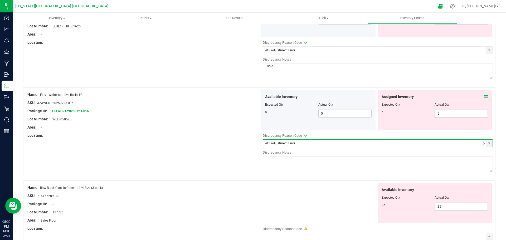
click at [272, 160] on textarea at bounding box center [378, 165] width 230 height 16
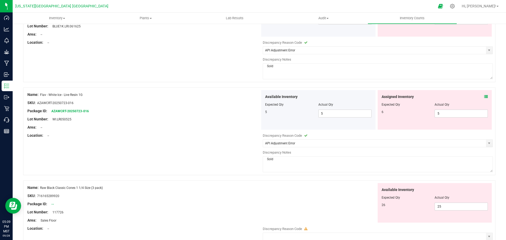
type textarea "Sold"
click at [236, 167] on div "Name: Flav - White Ice - Live Resin 1G SKU: AZAWCRT-20250723-016 Package ID: AZ…" at bounding box center [259, 132] width 472 height 88
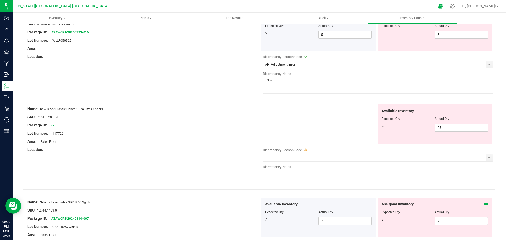
scroll to position [1556, 0]
click at [487, 158] on span "select" at bounding box center [489, 158] width 4 height 4
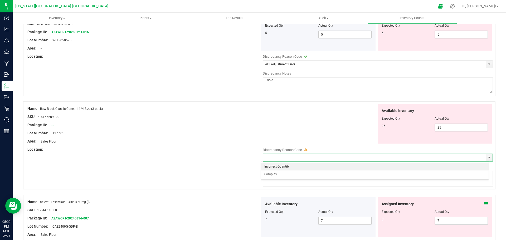
click at [272, 167] on li "Incorrect Quantity" at bounding box center [375, 167] width 228 height 8
type input "Incorrect Quantity"
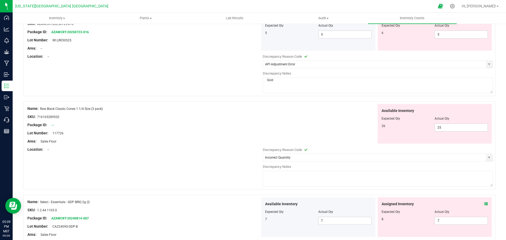
click at [269, 176] on textarea at bounding box center [378, 179] width 230 height 16
type textarea "Sold"
click at [208, 164] on div "Name: Raw Black Classic Cones 1 1/4 Size (3 pack) SKU: 716165289920 Package ID:…" at bounding box center [259, 146] width 472 height 88
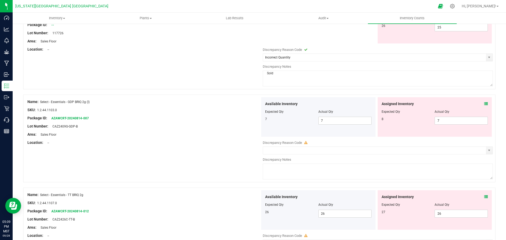
scroll to position [1687, 0]
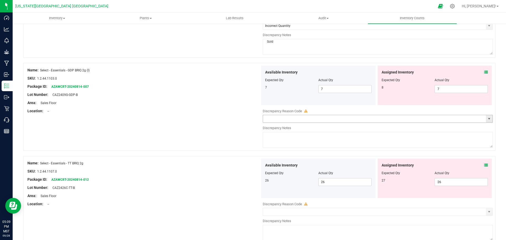
click at [487, 117] on span "select" at bounding box center [489, 119] width 4 height 4
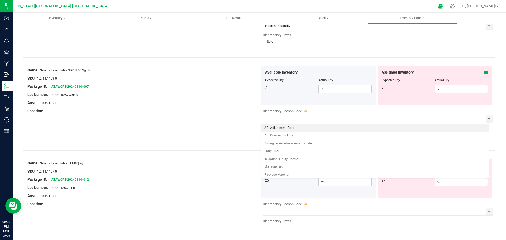
click at [270, 128] on li "API Adjustment Error" at bounding box center [375, 128] width 228 height 8
type input "API Adjustment Error"
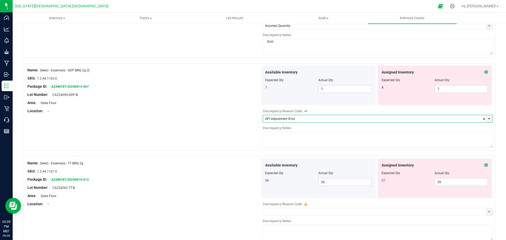
click at [265, 144] on textarea at bounding box center [378, 140] width 230 height 16
type textarea "Sold"
click at [257, 146] on div "Name: Select - Essentials - GDP BRIQ 2g (I) SKU: 1.2.44.1103.0 Package ID: AZAW…" at bounding box center [259, 107] width 472 height 88
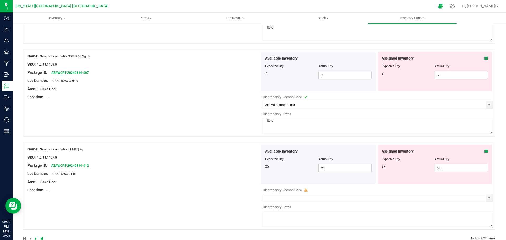
scroll to position [1714, 0]
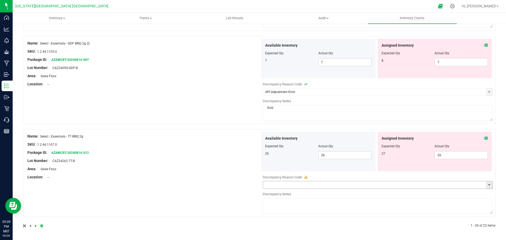
click at [487, 184] on span "select" at bounding box center [489, 185] width 4 height 4
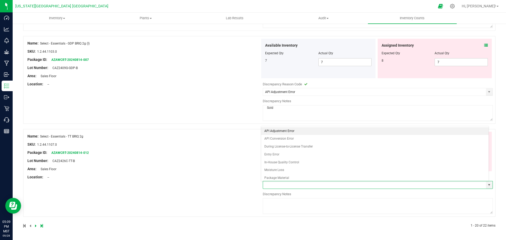
click at [283, 130] on li "API Adjustment Error" at bounding box center [375, 131] width 228 height 8
type input "API Adjustment Error"
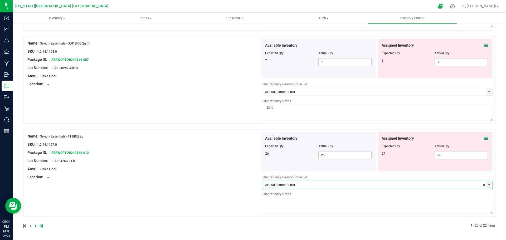
click at [269, 209] on textarea at bounding box center [378, 206] width 230 height 16
type textarea "Sold"
drag, startPoint x: 232, startPoint y: 216, endPoint x: 231, endPoint y: 212, distance: 4.9
click at [232, 216] on div "Name: Select - Essentials - TT BRIQ 2g SKU: 1.2.44.1107.0 Package ID: AZAWCRT-2…" at bounding box center [259, 173] width 472 height 88
click at [35, 226] on icon at bounding box center [36, 225] width 2 height 3
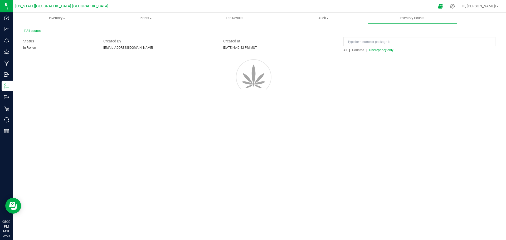
scroll to position [0, 0]
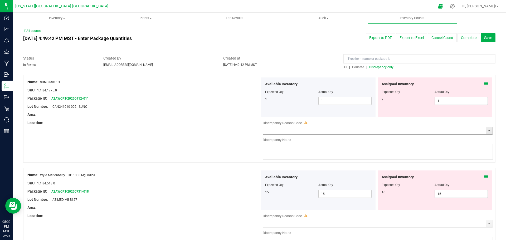
drag, startPoint x: 486, startPoint y: 132, endPoint x: 450, endPoint y: 137, distance: 37.3
click at [487, 132] on span "select" at bounding box center [489, 131] width 4 height 4
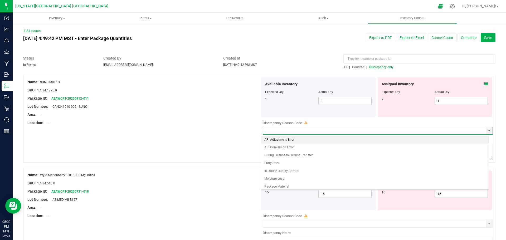
click at [289, 139] on li "API Adjustment Error" at bounding box center [375, 140] width 228 height 8
type input "API Adjustment Error"
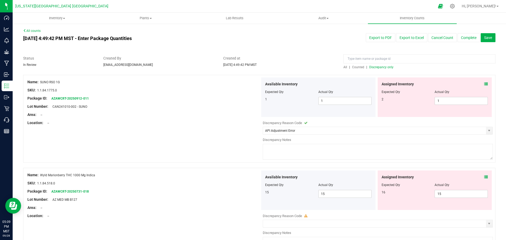
click at [283, 149] on textarea at bounding box center [378, 152] width 230 height 16
type textarea "Sold"
drag, startPoint x: 264, startPoint y: 160, endPoint x: 256, endPoint y: 157, distance: 8.7
click at [264, 160] on span "Sold" at bounding box center [378, 159] width 230 height 4
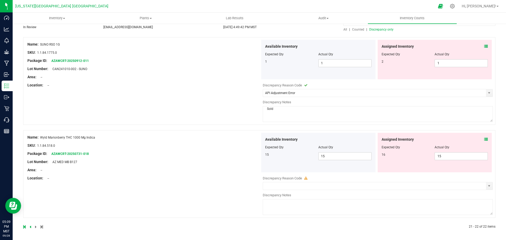
scroll to position [39, 0]
drag, startPoint x: 486, startPoint y: 185, endPoint x: 416, endPoint y: 189, distance: 69.7
click at [487, 186] on span "select" at bounding box center [489, 185] width 4 height 4
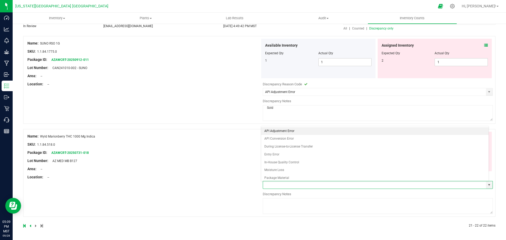
drag, startPoint x: 282, startPoint y: 127, endPoint x: 281, endPoint y: 130, distance: 3.3
click at [282, 129] on li "API Adjustment Error" at bounding box center [375, 131] width 228 height 8
type input "API Adjustment Error"
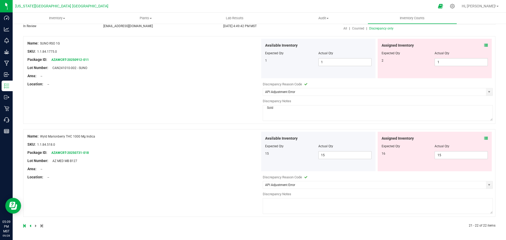
click at [274, 207] on textarea at bounding box center [378, 206] width 230 height 16
type textarea "Sold"
drag, startPoint x: 235, startPoint y: 212, endPoint x: 234, endPoint y: 204, distance: 7.5
click at [235, 210] on div "Name: Wyld Marionberry THC 1000 Mg Indica SKU: 1.1.84.518.0 Package ID: AZAWCRT…" at bounding box center [259, 173] width 472 height 88
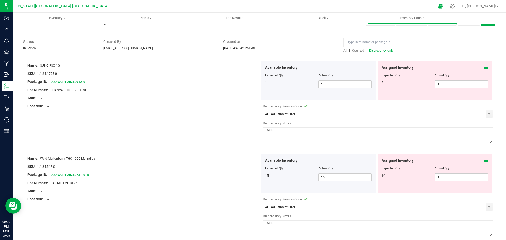
scroll to position [0, 0]
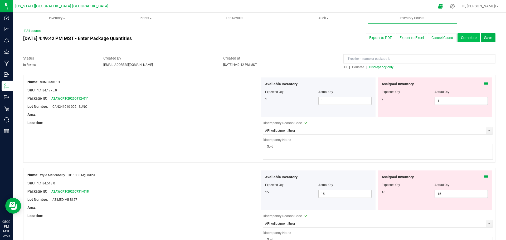
click at [465, 38] on button "Complete" at bounding box center [469, 37] width 22 height 9
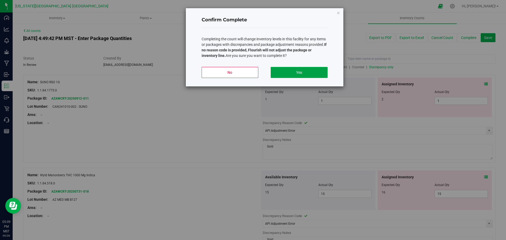
click at [300, 70] on button "Yes" at bounding box center [299, 72] width 57 height 11
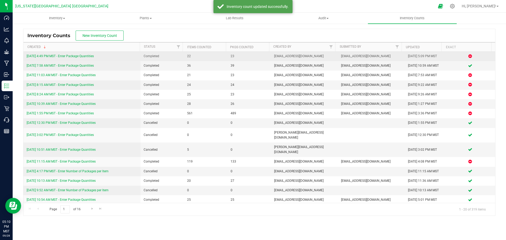
click at [59, 57] on link "9/28/25 4:49 PM MST - Enter Package Quantities" at bounding box center [60, 56] width 67 height 4
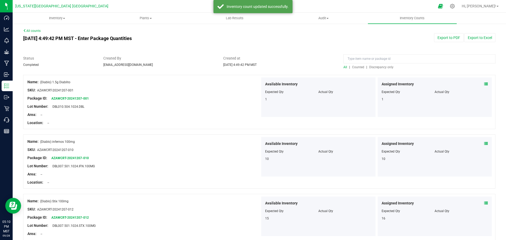
click at [377, 66] on span "Discrepancy only" at bounding box center [381, 67] width 24 height 4
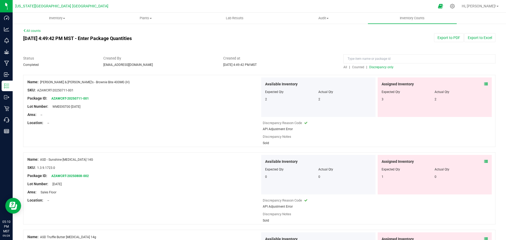
click at [484, 85] on icon at bounding box center [486, 84] width 4 height 4
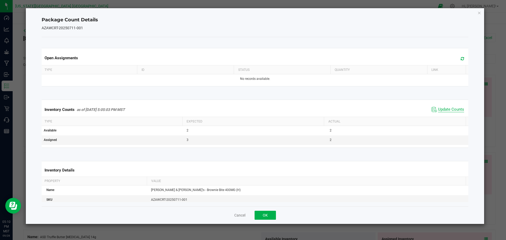
click at [445, 109] on span "Update Counts" at bounding box center [451, 109] width 26 height 5
click at [259, 215] on button "OK" at bounding box center [265, 215] width 21 height 9
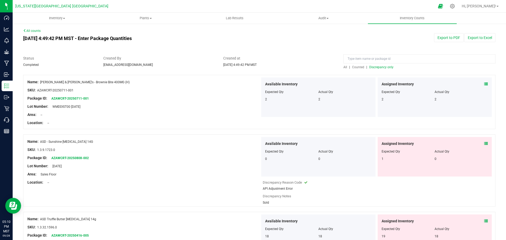
click at [484, 145] on icon at bounding box center [486, 144] width 4 height 4
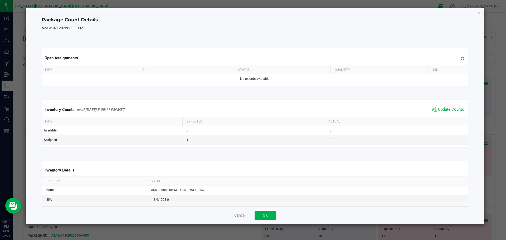
click at [445, 107] on span "Update Counts" at bounding box center [451, 109] width 26 height 5
click at [268, 215] on button "OK" at bounding box center [265, 215] width 21 height 9
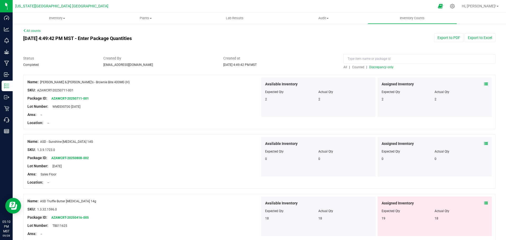
click at [484, 204] on icon at bounding box center [486, 203] width 4 height 4
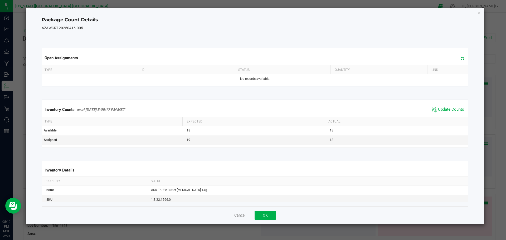
drag, startPoint x: 441, startPoint y: 109, endPoint x: 425, endPoint y: 117, distance: 17.7
click at [441, 109] on span "Update Counts" at bounding box center [451, 109] width 26 height 5
click at [272, 213] on button "OK" at bounding box center [265, 215] width 21 height 9
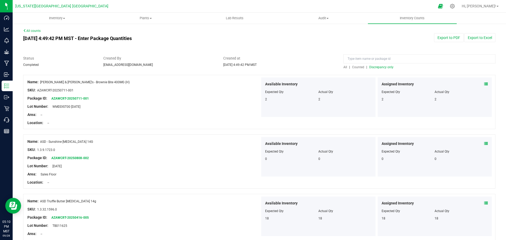
click at [376, 67] on span "Discrepancy only" at bounding box center [381, 67] width 24 height 4
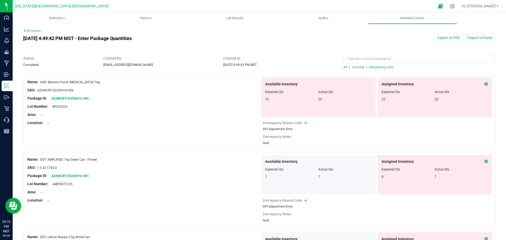
click at [484, 85] on icon at bounding box center [486, 84] width 4 height 4
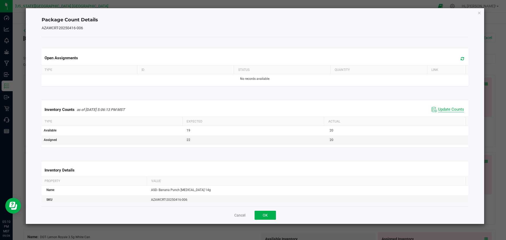
click at [450, 109] on span "Update Counts" at bounding box center [451, 109] width 26 height 5
click at [262, 215] on button "OK" at bounding box center [265, 215] width 21 height 9
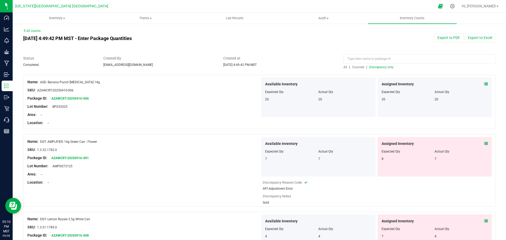
click at [484, 144] on icon at bounding box center [486, 144] width 4 height 4
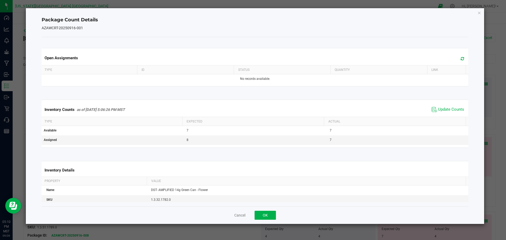
drag, startPoint x: 440, startPoint y: 107, endPoint x: 424, endPoint y: 116, distance: 17.8
click at [439, 108] on span "Update Counts" at bounding box center [451, 109] width 26 height 5
click at [264, 214] on button "OK" at bounding box center [265, 215] width 21 height 9
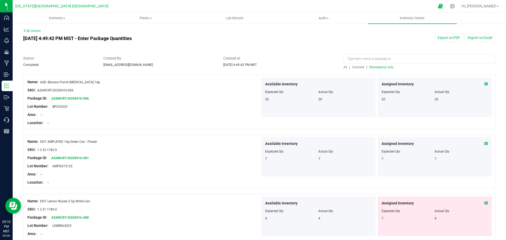
click at [484, 205] on icon at bounding box center [486, 203] width 4 height 4
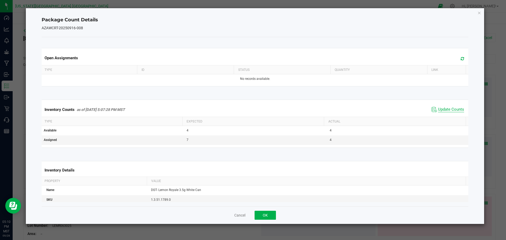
click at [441, 111] on span "Update Counts" at bounding box center [451, 109] width 26 height 5
click at [269, 214] on button "OK" at bounding box center [265, 215] width 21 height 9
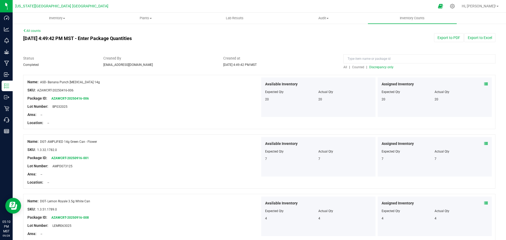
click at [380, 66] on span "Discrepancy only" at bounding box center [381, 67] width 24 height 4
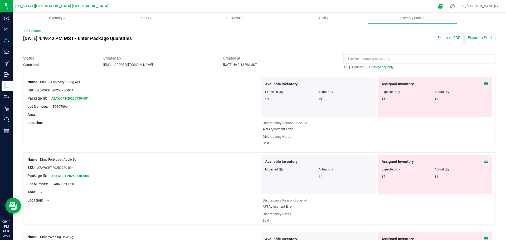
click at [484, 85] on icon at bounding box center [486, 84] width 4 height 4
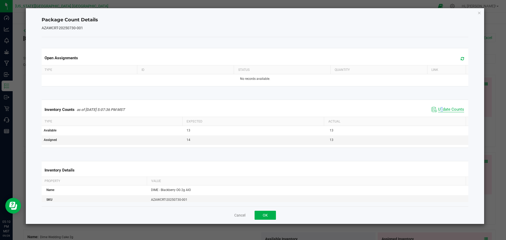
click at [438, 109] on span "Update Counts" at bounding box center [451, 109] width 26 height 5
click at [266, 215] on button "OK" at bounding box center [265, 215] width 21 height 9
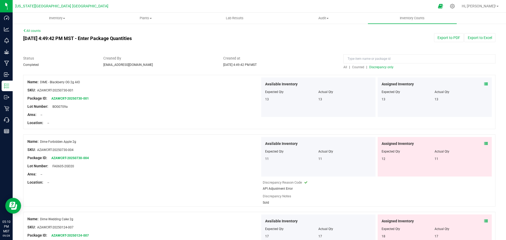
click at [484, 143] on icon at bounding box center [486, 144] width 4 height 4
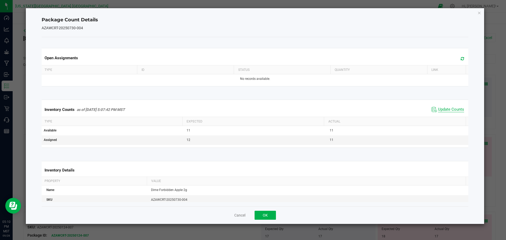
drag, startPoint x: 450, startPoint y: 112, endPoint x: 424, endPoint y: 132, distance: 32.3
click at [450, 112] on span "Update Counts" at bounding box center [451, 109] width 26 height 5
click at [264, 212] on button "OK" at bounding box center [265, 215] width 21 height 9
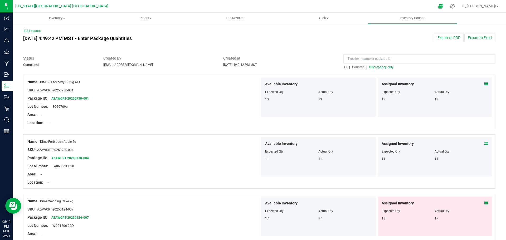
click at [484, 202] on icon at bounding box center [486, 203] width 4 height 4
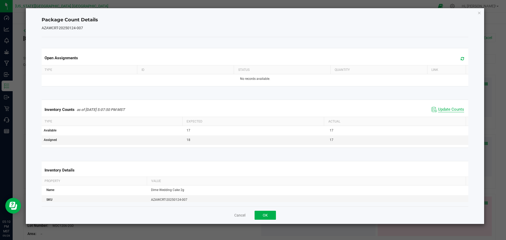
click at [439, 110] on span "Update Counts" at bounding box center [451, 109] width 26 height 5
click at [480, 12] on icon "Close" at bounding box center [480, 12] width 4 height 6
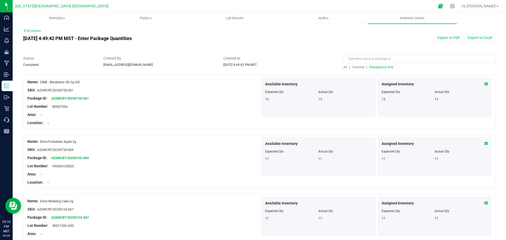
click at [385, 67] on span "Discrepancy only" at bounding box center [381, 67] width 24 height 4
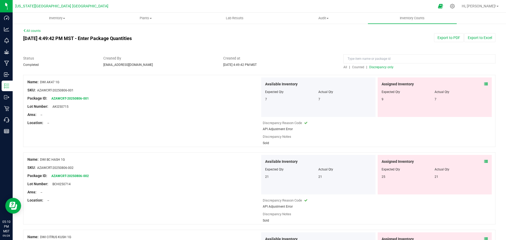
click at [484, 84] on icon at bounding box center [486, 84] width 4 height 4
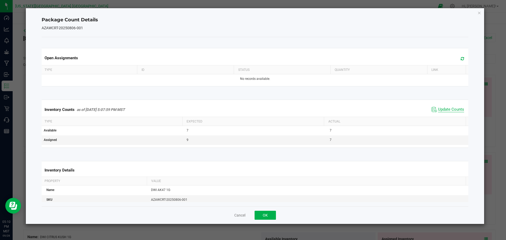
click at [448, 108] on span "Update Counts" at bounding box center [451, 109] width 26 height 5
click at [265, 213] on button "OK" at bounding box center [265, 215] width 21 height 9
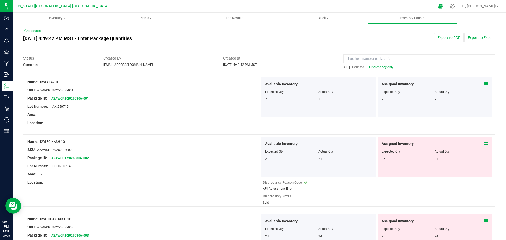
click at [484, 143] on div "Assigned Inventory Expected Qty Actual Qty 25 21" at bounding box center [435, 157] width 114 height 40
click at [484, 143] on icon at bounding box center [486, 144] width 4 height 4
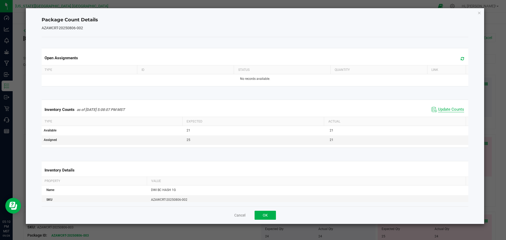
click at [438, 110] on span "Update Counts" at bounding box center [451, 109] width 26 height 5
click at [263, 213] on button "OK" at bounding box center [265, 215] width 21 height 9
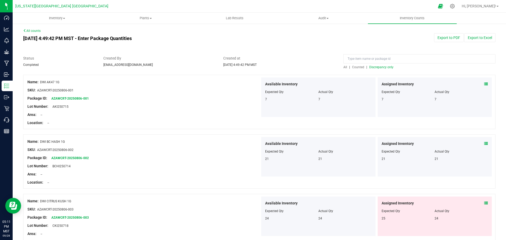
click at [373, 67] on span "Discrepancy only" at bounding box center [381, 67] width 24 height 4
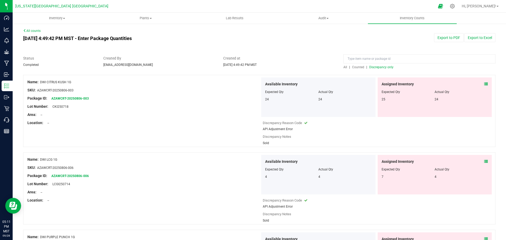
click at [484, 83] on icon at bounding box center [486, 84] width 4 height 4
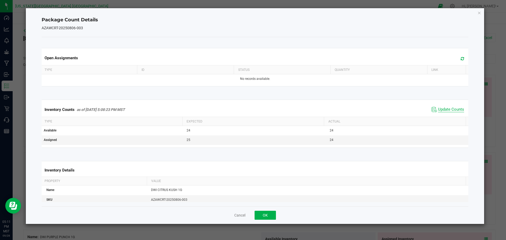
click at [444, 109] on span "Update Counts" at bounding box center [451, 109] width 26 height 5
click at [263, 214] on button "OK" at bounding box center [265, 215] width 21 height 9
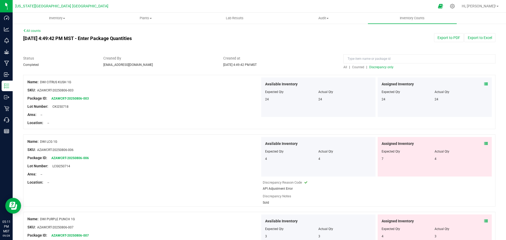
click at [484, 142] on icon at bounding box center [486, 144] width 4 height 4
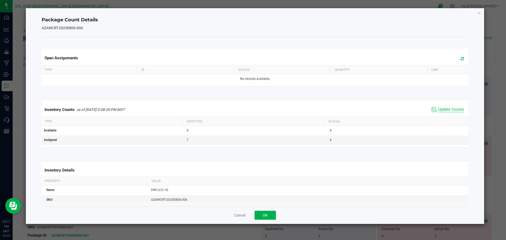
click at [444, 109] on span "Update Counts" at bounding box center [451, 109] width 26 height 5
click at [272, 214] on button "OK" at bounding box center [265, 215] width 21 height 9
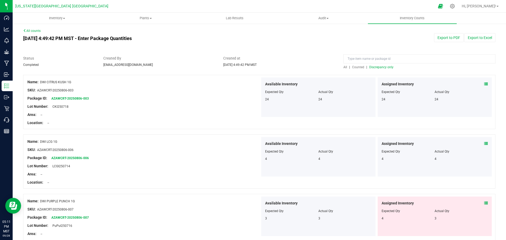
click at [484, 201] on span at bounding box center [486, 204] width 4 height 6
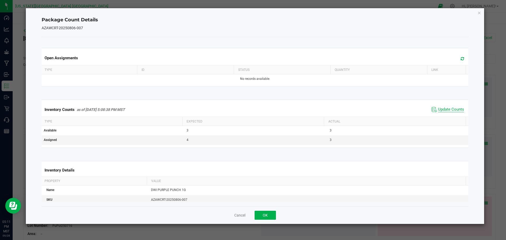
click at [450, 108] on span "Update Counts" at bounding box center [451, 109] width 26 height 5
click at [274, 213] on button "OK" at bounding box center [265, 215] width 21 height 9
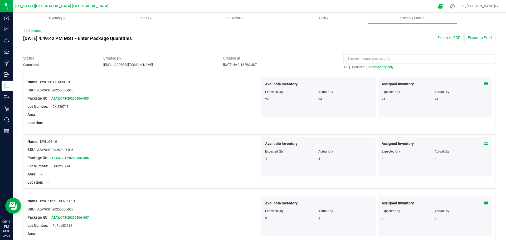
click at [385, 67] on span "Discrepancy only" at bounding box center [381, 67] width 24 height 4
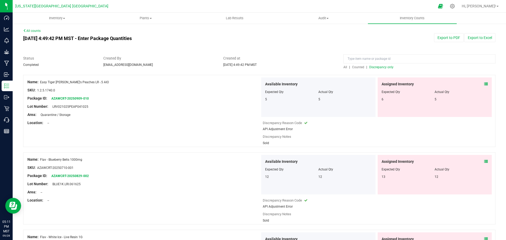
click at [484, 84] on icon at bounding box center [486, 84] width 4 height 4
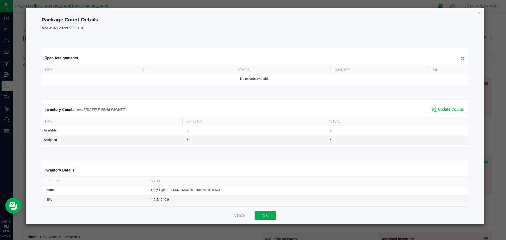
click at [449, 110] on span "Update Counts" at bounding box center [451, 109] width 26 height 5
click at [268, 214] on button "OK" at bounding box center [265, 215] width 21 height 9
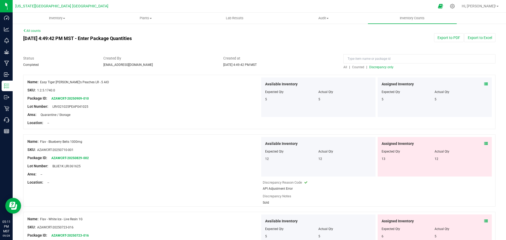
click at [484, 144] on div "Assigned Inventory Expected Qty Actual Qty 13 12" at bounding box center [435, 157] width 114 height 40
click at [484, 142] on icon at bounding box center [486, 144] width 4 height 4
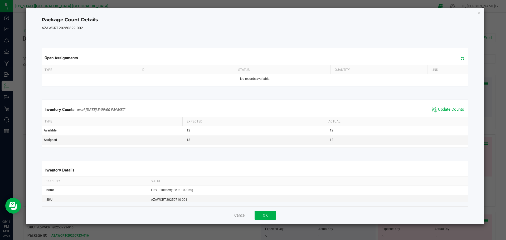
click at [448, 109] on span "Update Counts" at bounding box center [451, 109] width 26 height 5
click at [264, 215] on button "OK" at bounding box center [265, 215] width 21 height 9
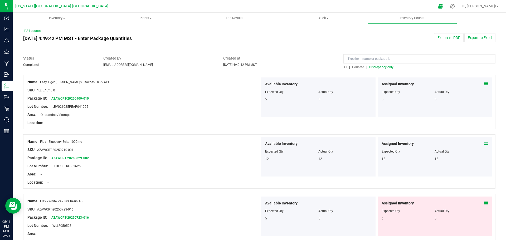
click at [484, 204] on icon at bounding box center [486, 203] width 4 height 4
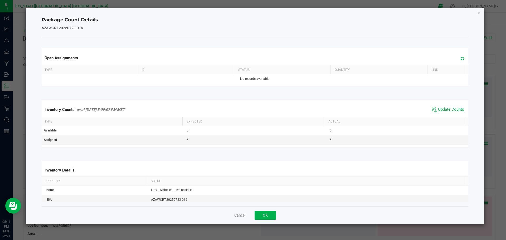
click at [442, 108] on span "Update Counts" at bounding box center [451, 109] width 26 height 5
click at [270, 214] on button "OK" at bounding box center [265, 215] width 21 height 9
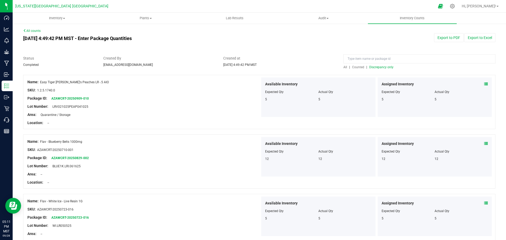
click at [382, 67] on span "Discrepancy only" at bounding box center [381, 67] width 24 height 4
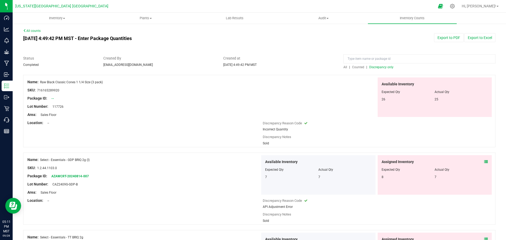
click at [484, 162] on icon at bounding box center [486, 162] width 4 height 4
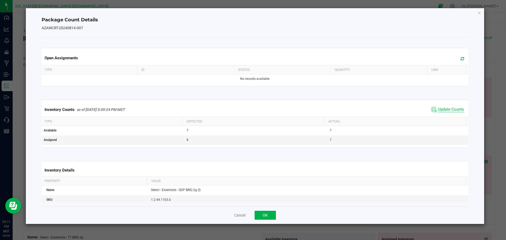
drag, startPoint x: 446, startPoint y: 107, endPoint x: 436, endPoint y: 112, distance: 11.0
click at [446, 107] on span "Update Counts" at bounding box center [451, 109] width 26 height 5
click at [268, 214] on button "OK" at bounding box center [265, 215] width 21 height 9
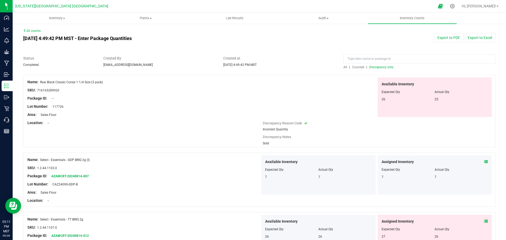
click at [484, 222] on icon at bounding box center [486, 222] width 4 height 4
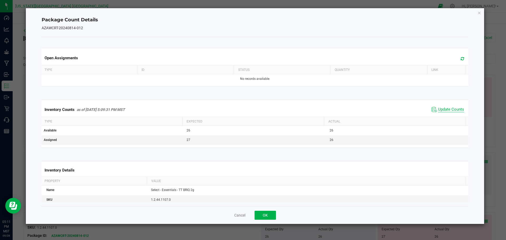
click at [445, 109] on span "Update Counts" at bounding box center [451, 109] width 26 height 5
click at [271, 213] on button "OK" at bounding box center [265, 215] width 21 height 9
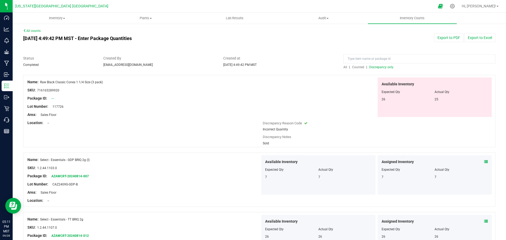
click at [383, 68] on span "Discrepancy only" at bounding box center [381, 67] width 24 height 4
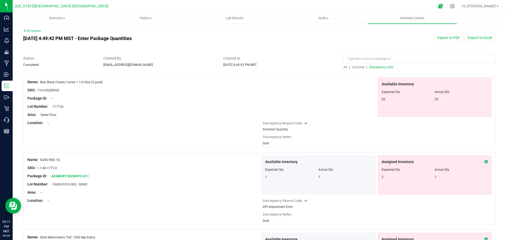
click at [484, 161] on icon at bounding box center [486, 162] width 4 height 4
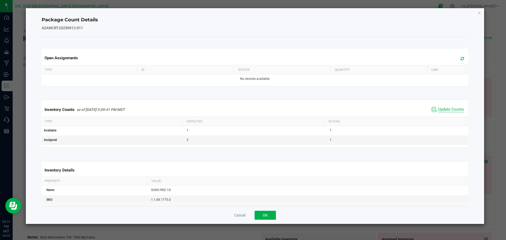
click at [445, 109] on span "Update Counts" at bounding box center [451, 109] width 26 height 5
click at [270, 214] on button "OK" at bounding box center [265, 215] width 21 height 9
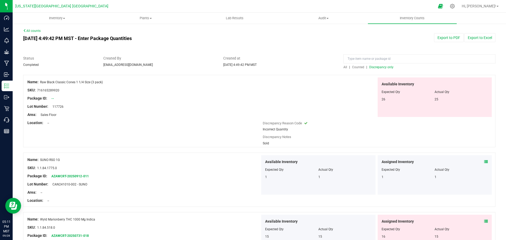
click at [484, 220] on icon at bounding box center [486, 222] width 4 height 4
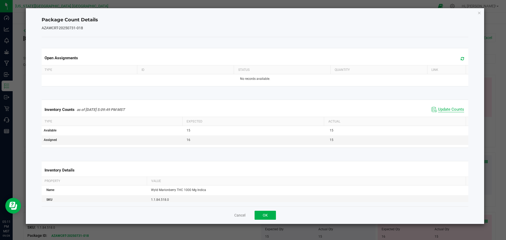
click at [447, 110] on span "Update Counts" at bounding box center [451, 109] width 26 height 5
click at [273, 214] on button "OK" at bounding box center [265, 215] width 21 height 9
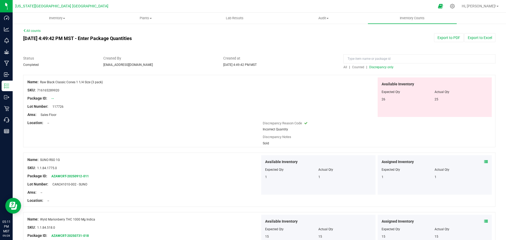
click at [379, 66] on span "Discrepancy only" at bounding box center [381, 67] width 24 height 4
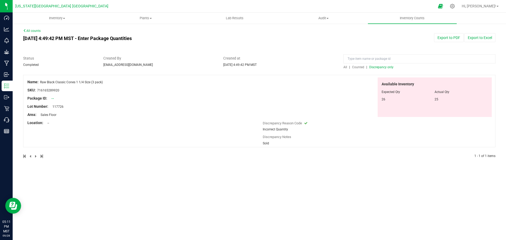
click at [36, 30] on link "All counts" at bounding box center [31, 31] width 17 height 4
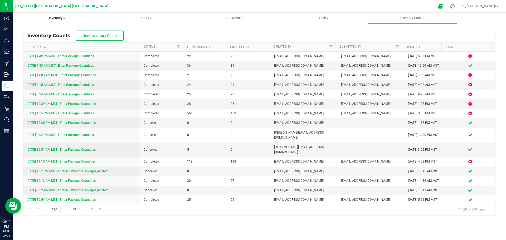
click at [51, 18] on span "Inventory" at bounding box center [57, 18] width 88 height 5
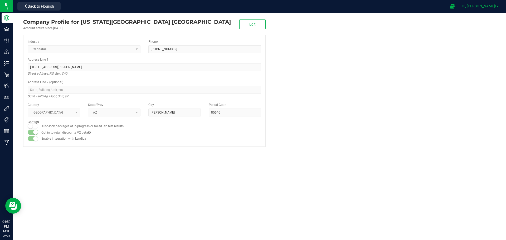
click at [490, 7] on span "Hi, [PERSON_NAME]!" at bounding box center [479, 6] width 34 height 4
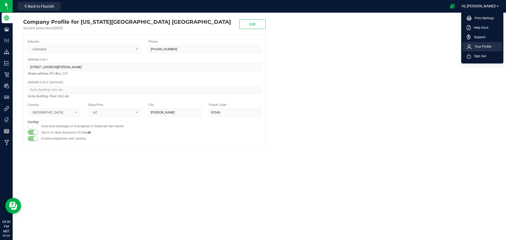
click at [476, 45] on span "Your Profile" at bounding box center [482, 46] width 20 height 5
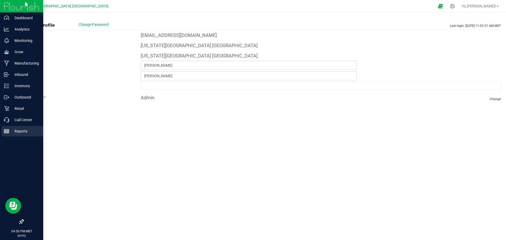
click at [17, 132] on p "Reports" at bounding box center [25, 131] width 32 height 6
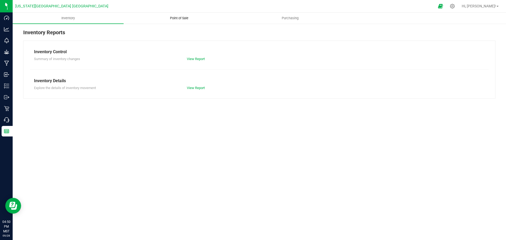
click at [179, 17] on span "Point of Sale" at bounding box center [179, 18] width 33 height 5
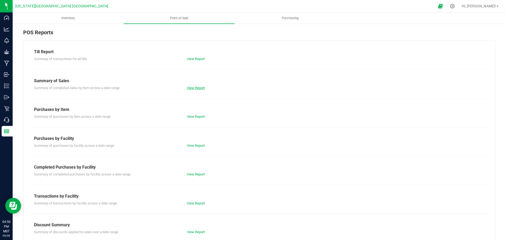
click at [190, 87] on link "View Report" at bounding box center [196, 88] width 18 height 4
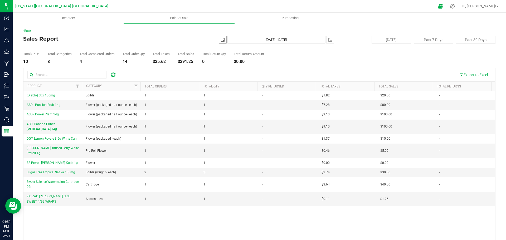
click at [221, 40] on span "select" at bounding box center [223, 40] width 4 height 4
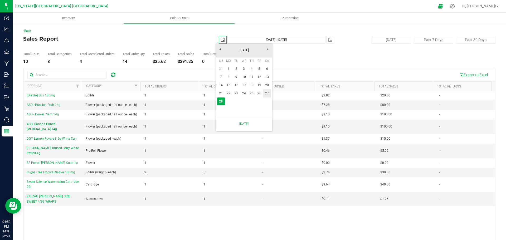
click at [267, 94] on link "27" at bounding box center [267, 93] width 8 height 8
type input "[DATE]"
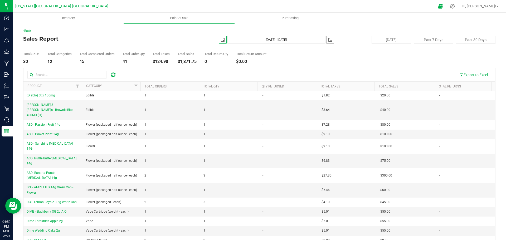
click at [329, 40] on span "select" at bounding box center [330, 40] width 4 height 4
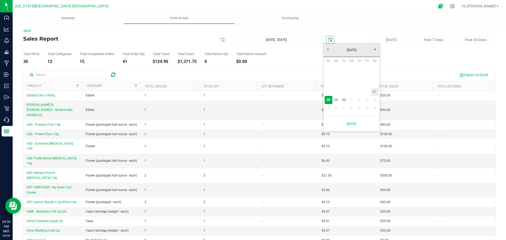
click at [376, 91] on link "27" at bounding box center [375, 92] width 8 height 8
type input "[DATE] - [DATE]"
type input "[DATE]"
